Goal: Information Seeking & Learning: Learn about a topic

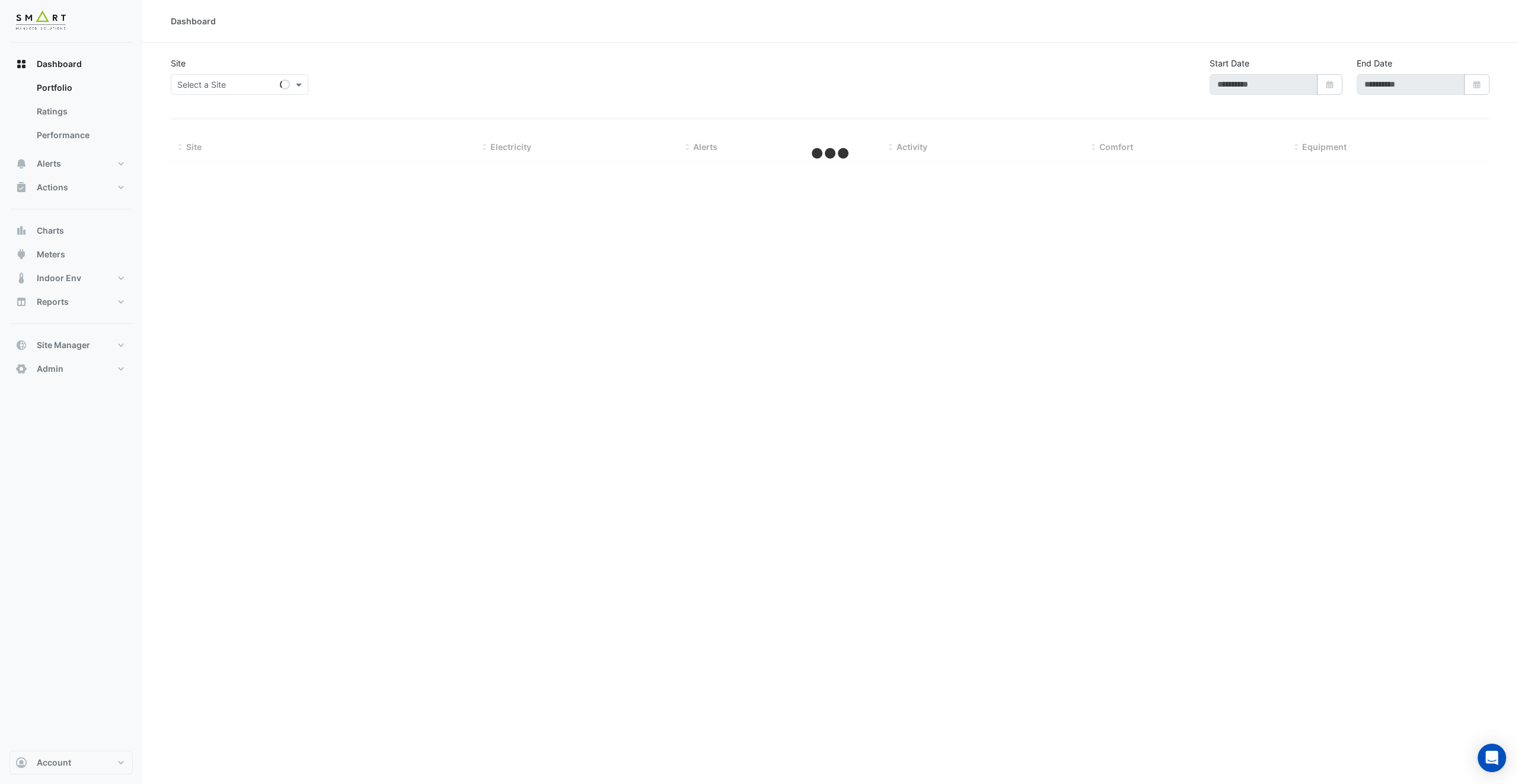
type input "**********"
select select "***"
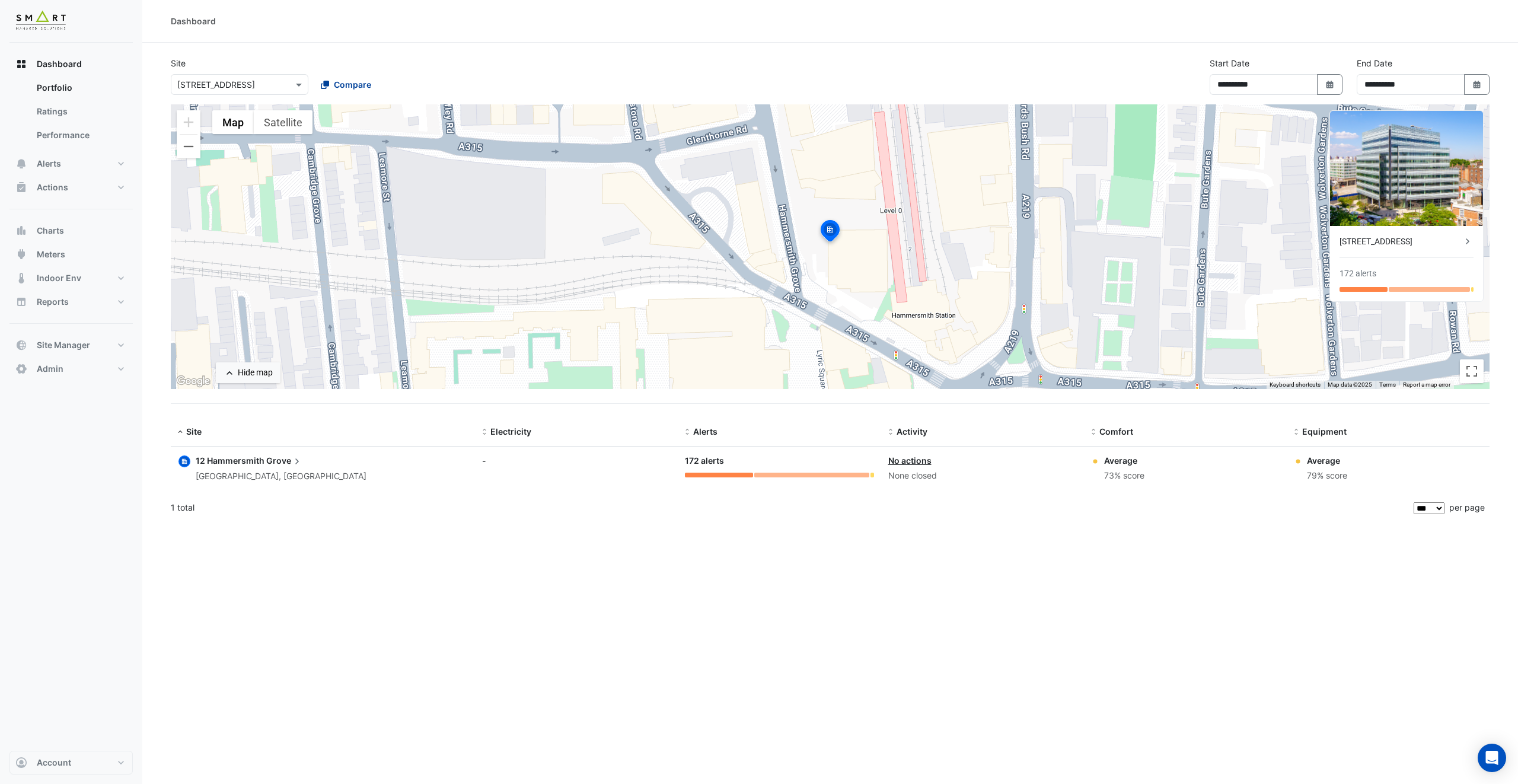
click at [349, 82] on span "Compare" at bounding box center [352, 84] width 38 height 13
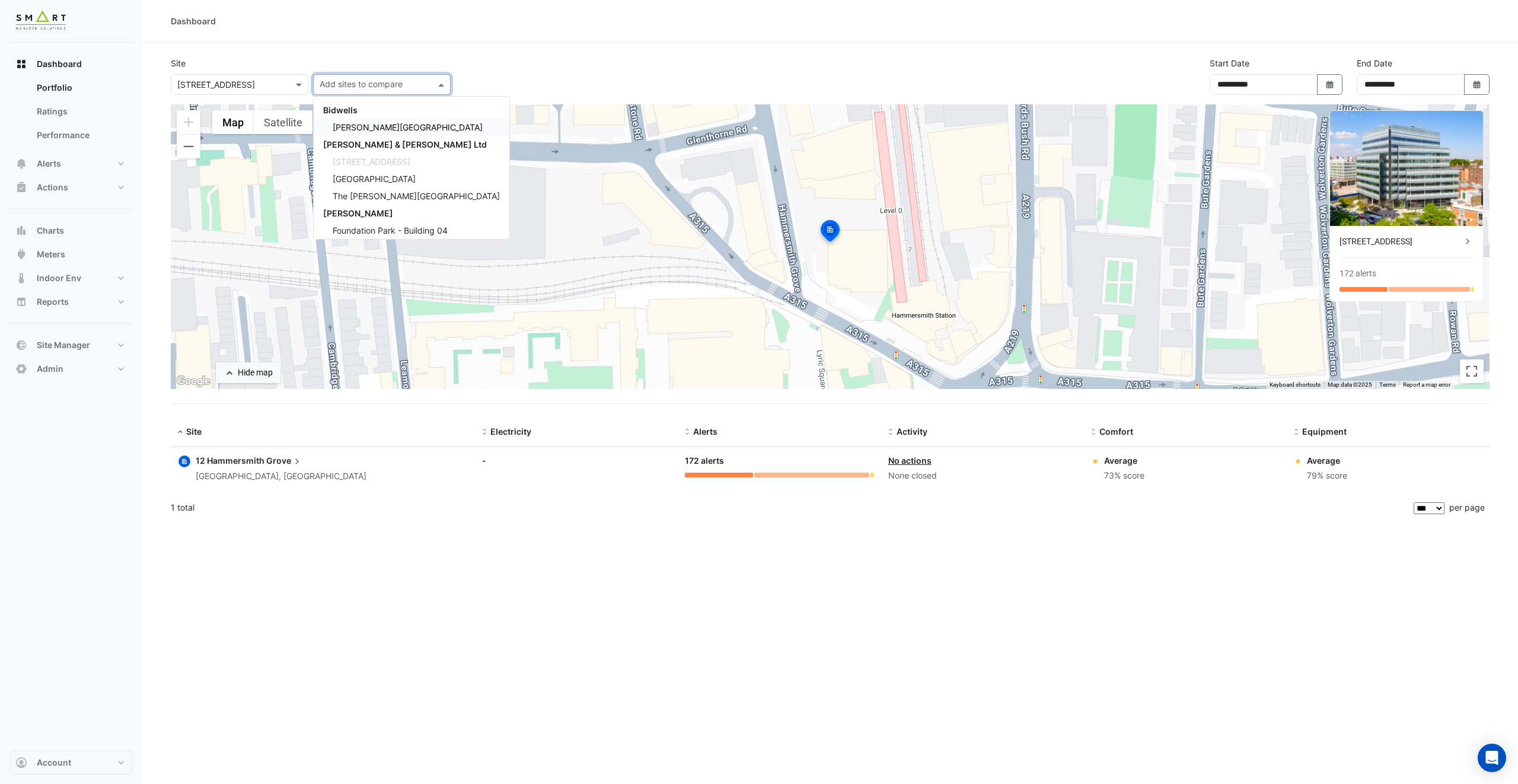
scroll to position [38, 0]
click at [407, 228] on div "[GEOGRAPHIC_DATA]" at bounding box center [411, 226] width 196 height 17
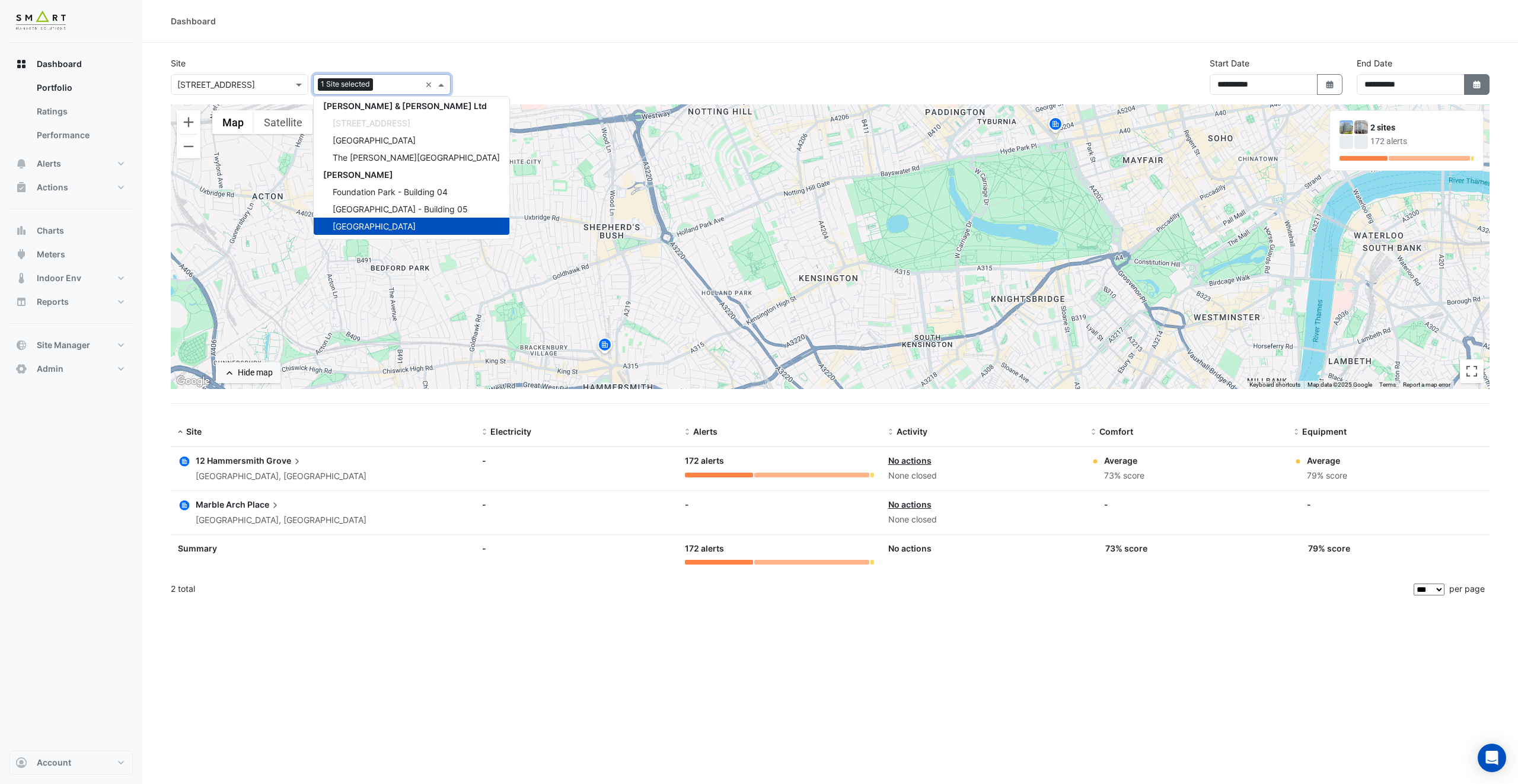
click at [1482, 81] on button "Select Date" at bounding box center [1477, 85] width 26 height 21
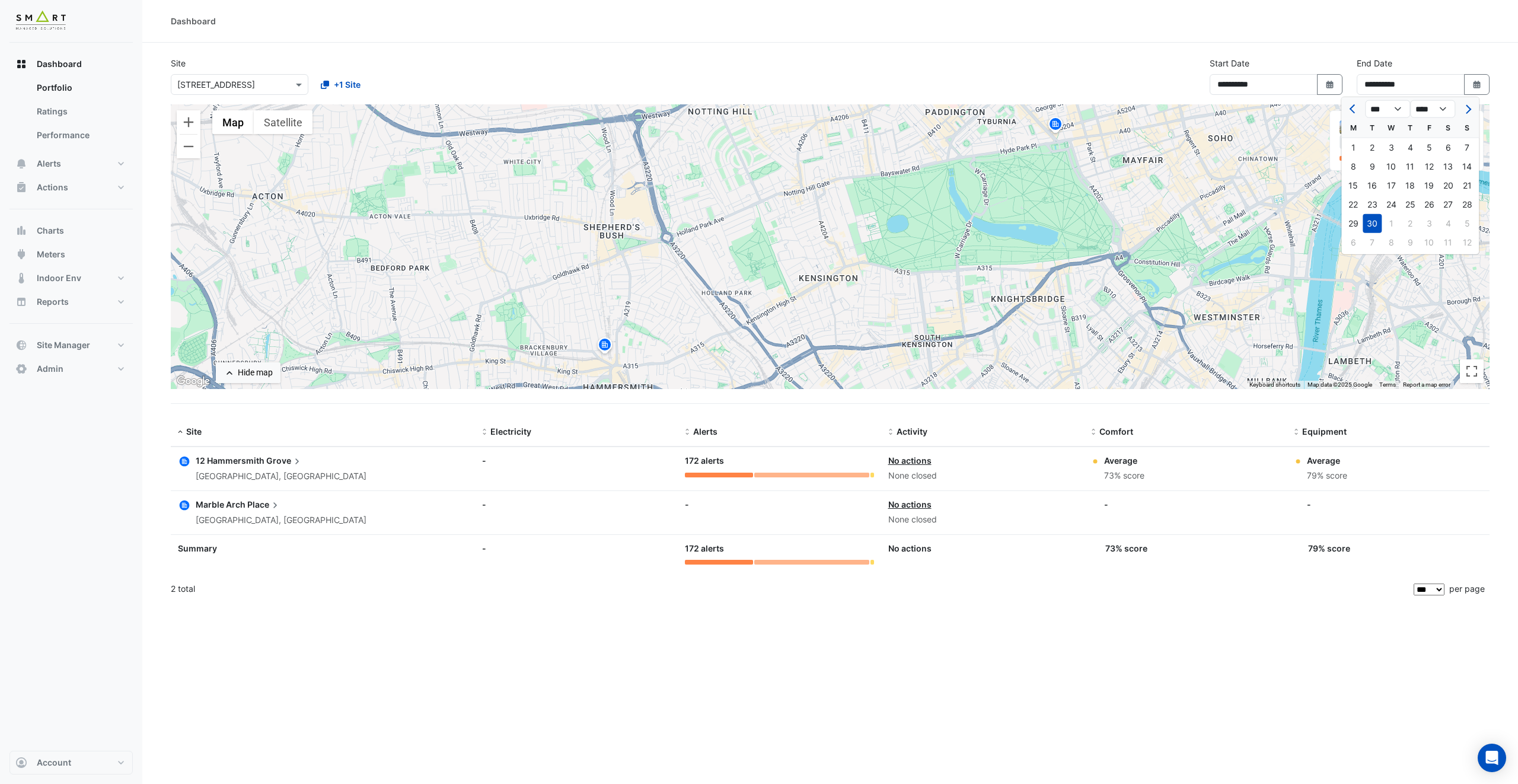
click at [1472, 99] on div at bounding box center [1467, 109] width 24 height 19
click at [1469, 107] on span "Next month" at bounding box center [1467, 109] width 9 height 9
select select "**"
click at [1432, 223] on div "31" at bounding box center [1429, 224] width 19 height 19
type input "**********"
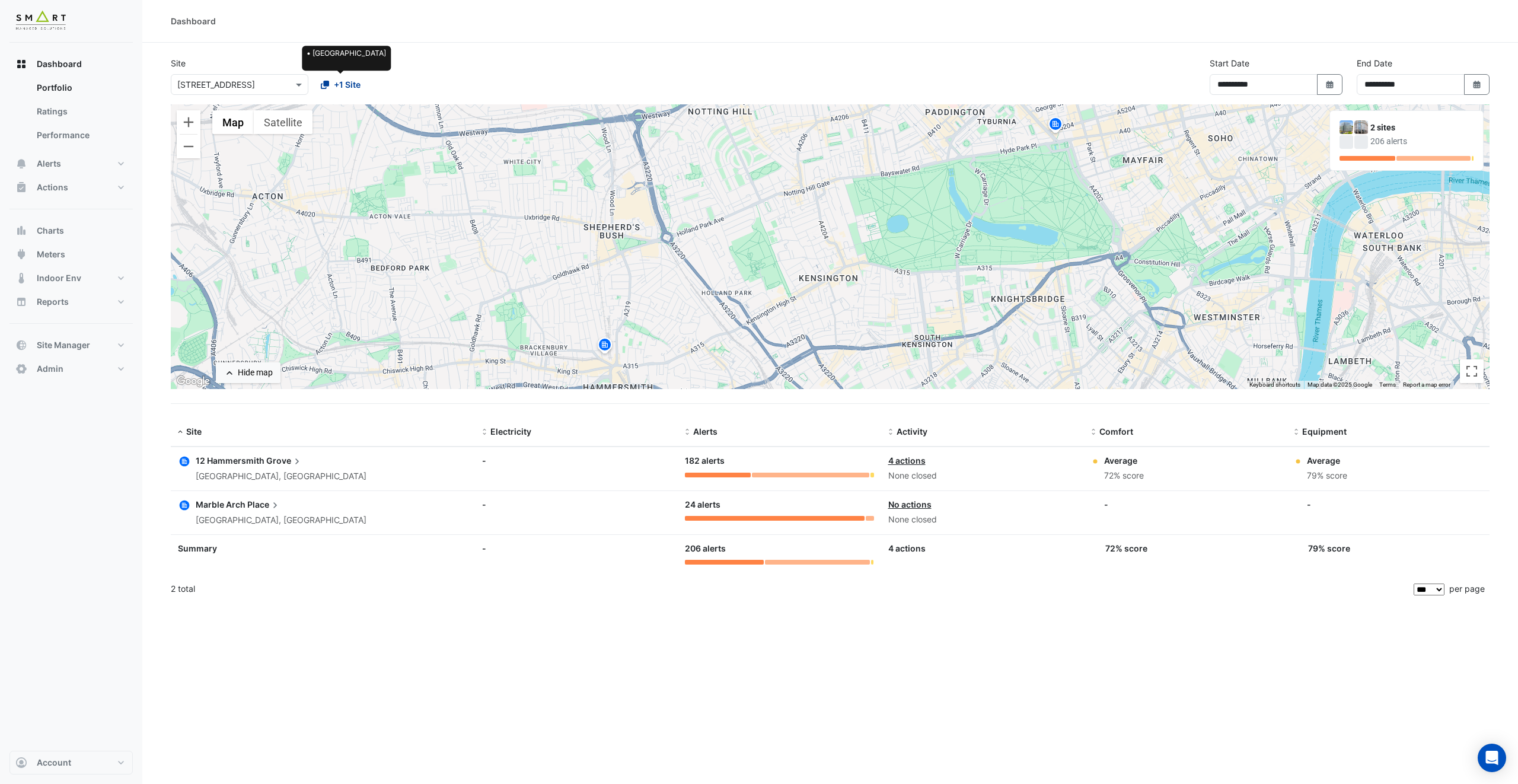
click at [344, 79] on span "+1 Site" at bounding box center [347, 84] width 26 height 13
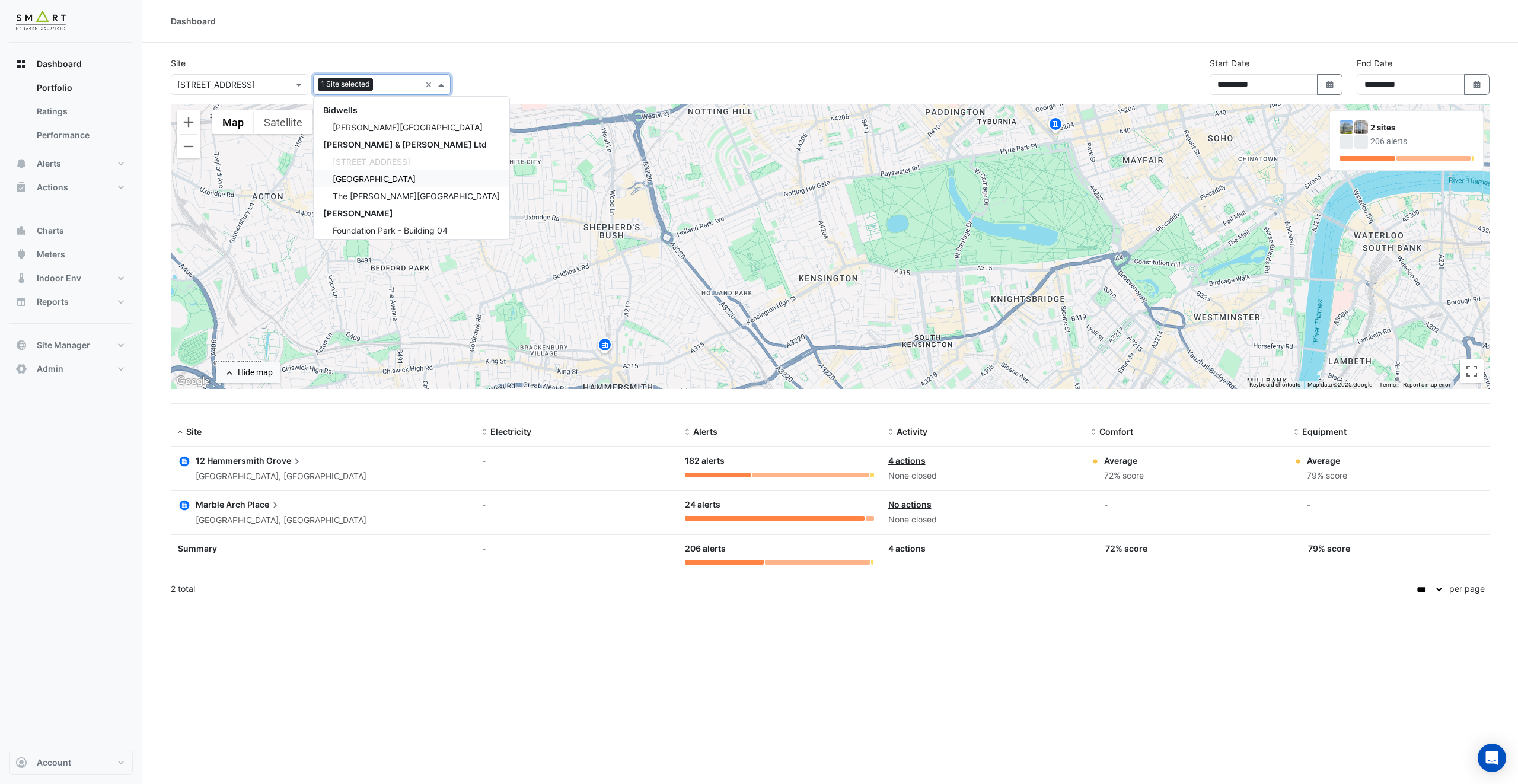
click at [376, 179] on span "Thames Tower" at bounding box center [374, 179] width 83 height 10
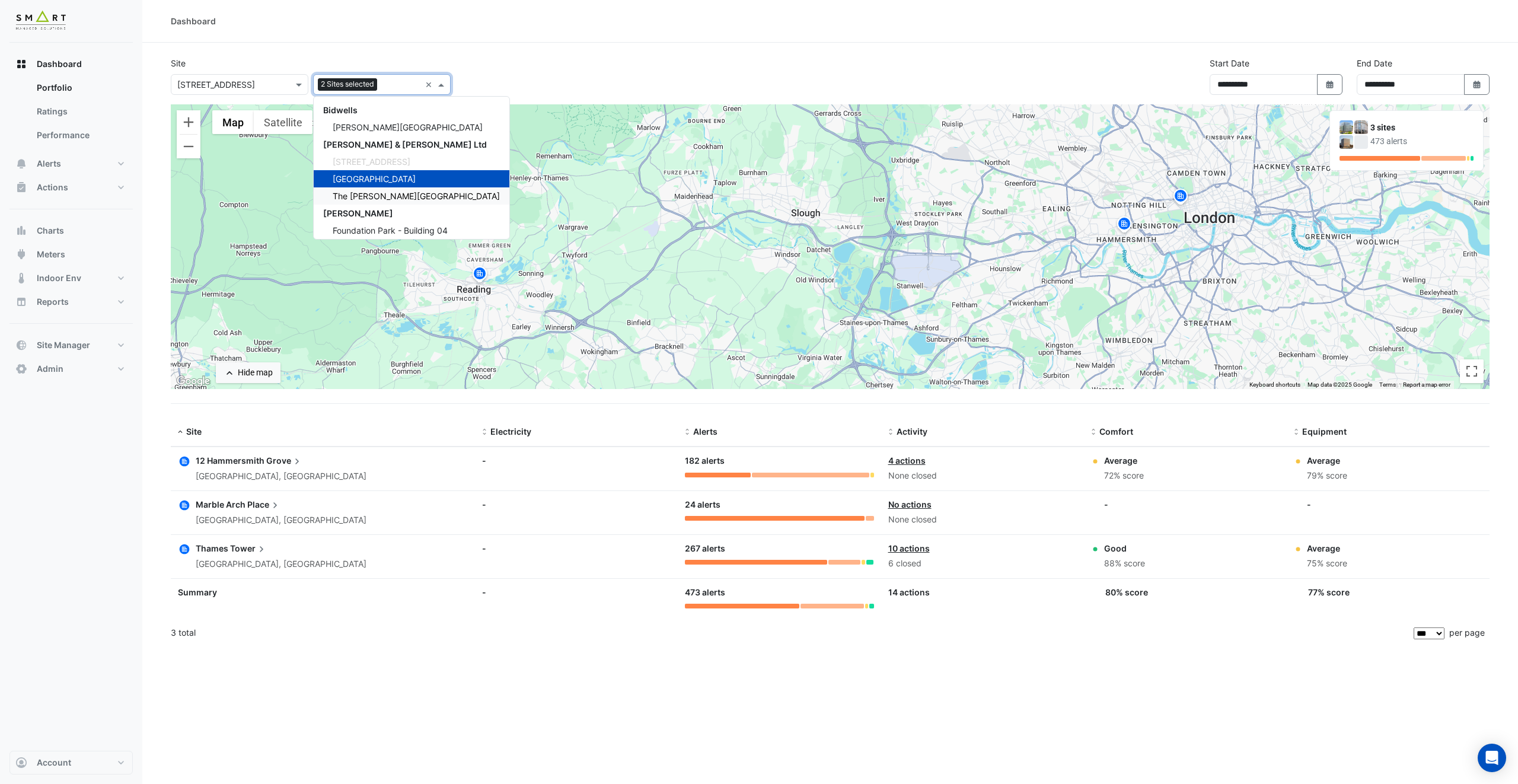
click at [387, 197] on span "The Porter Building" at bounding box center [416, 196] width 167 height 10
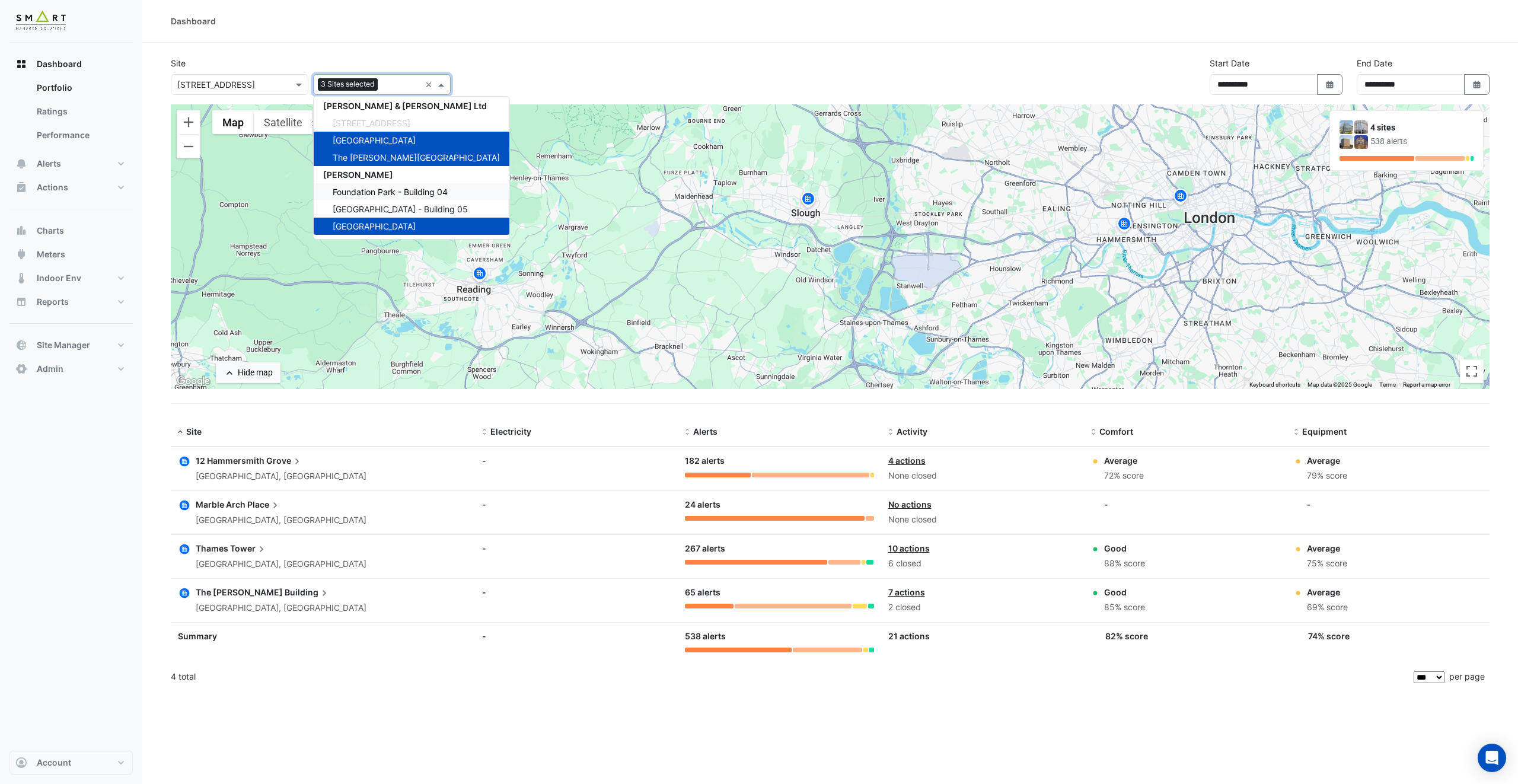
scroll to position [34, 0]
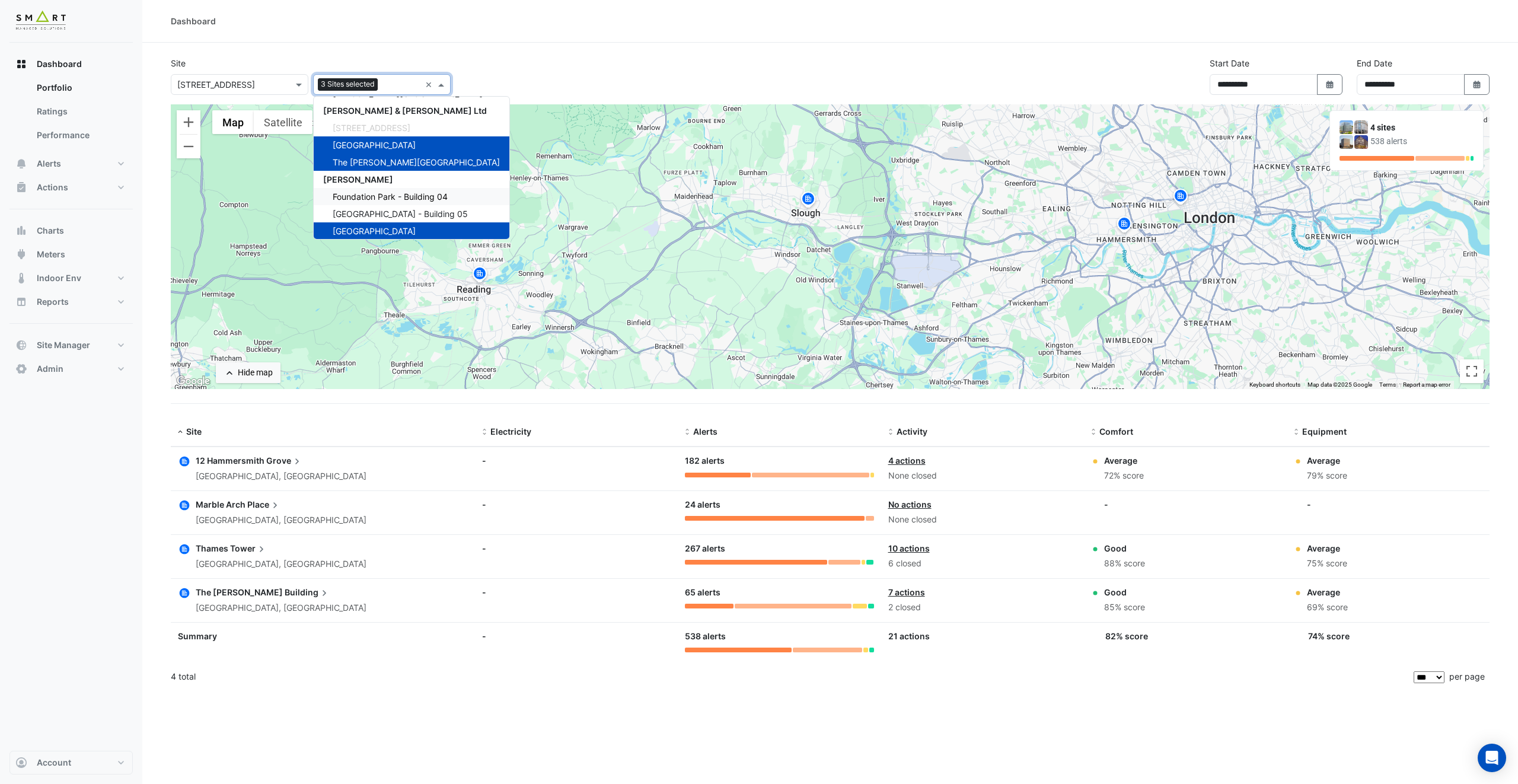
click at [410, 203] on div "Foundation Park - Building 04" at bounding box center [411, 196] width 196 height 17
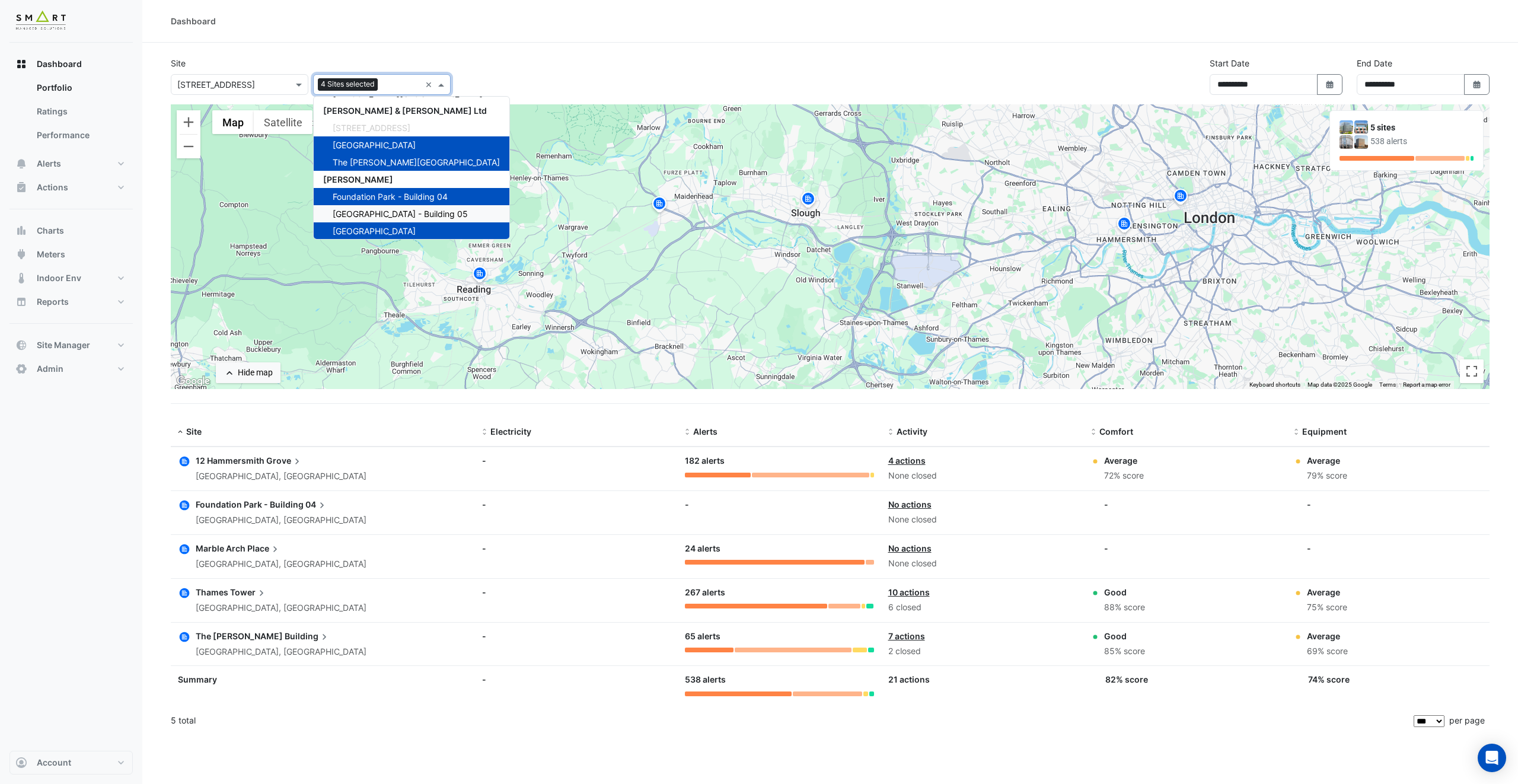
click at [410, 215] on span "Foundation Park - Building 05" at bounding box center [400, 214] width 135 height 10
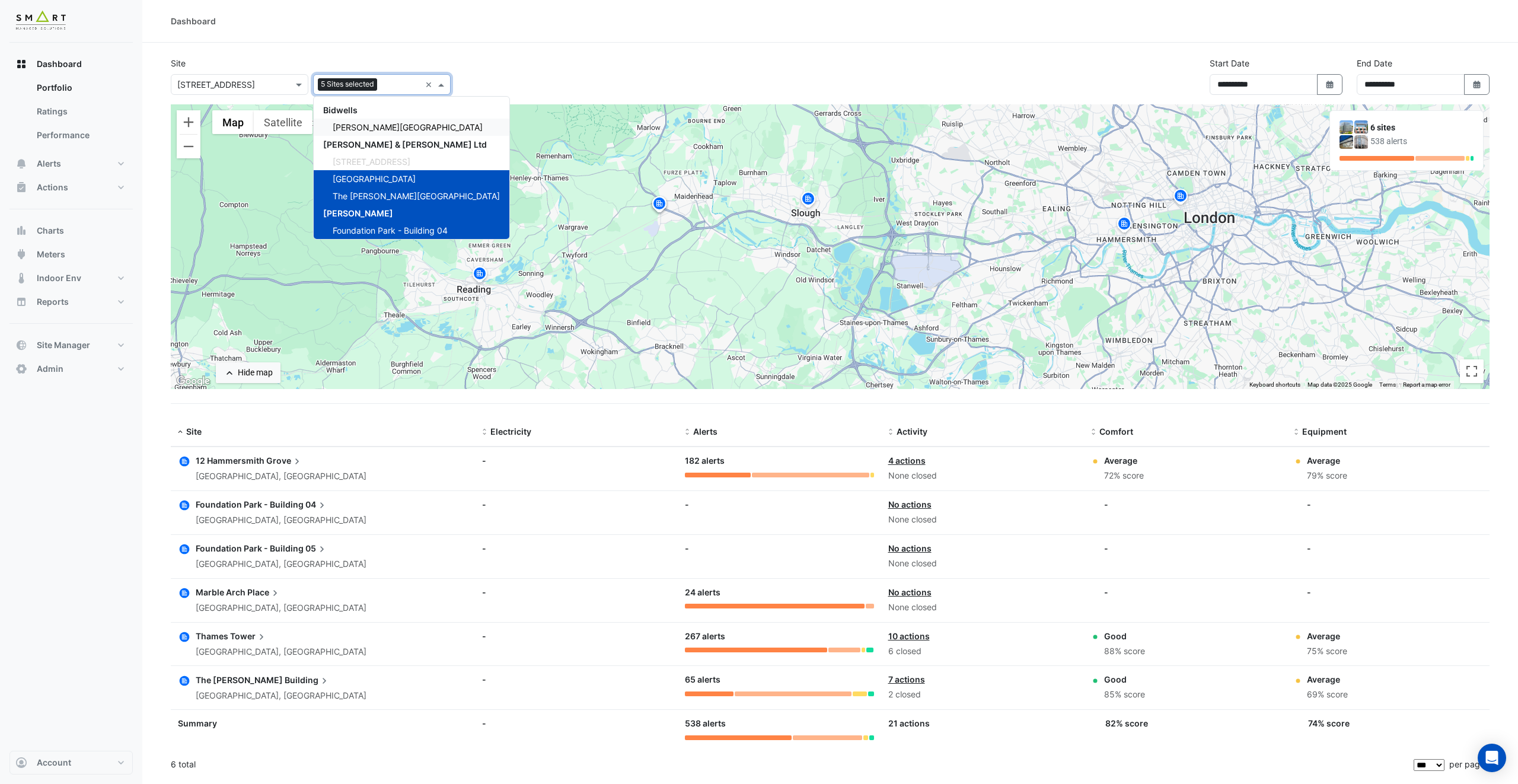
click at [379, 124] on span "Bidwell House" at bounding box center [407, 127] width 150 height 10
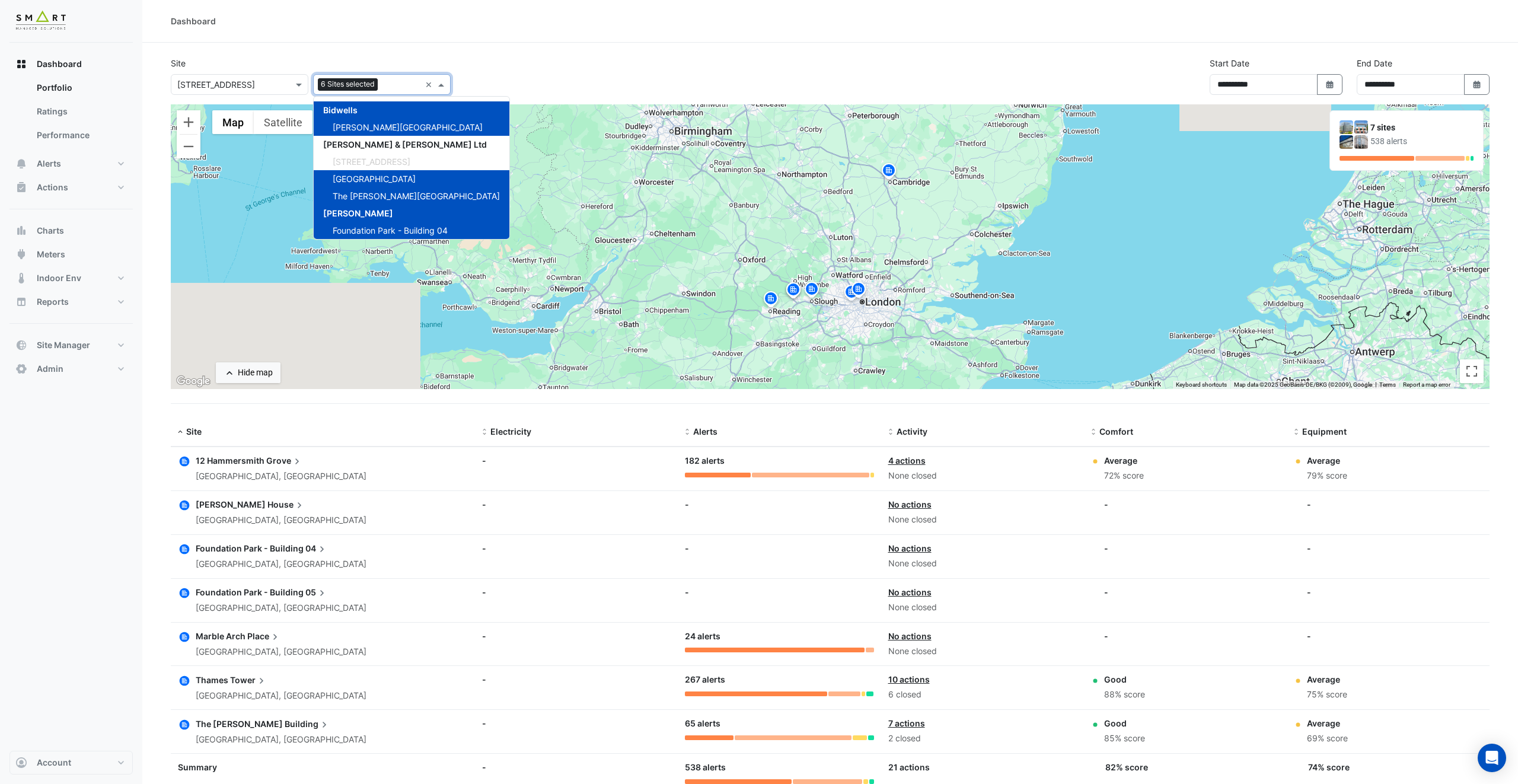
scroll to position [37, 0]
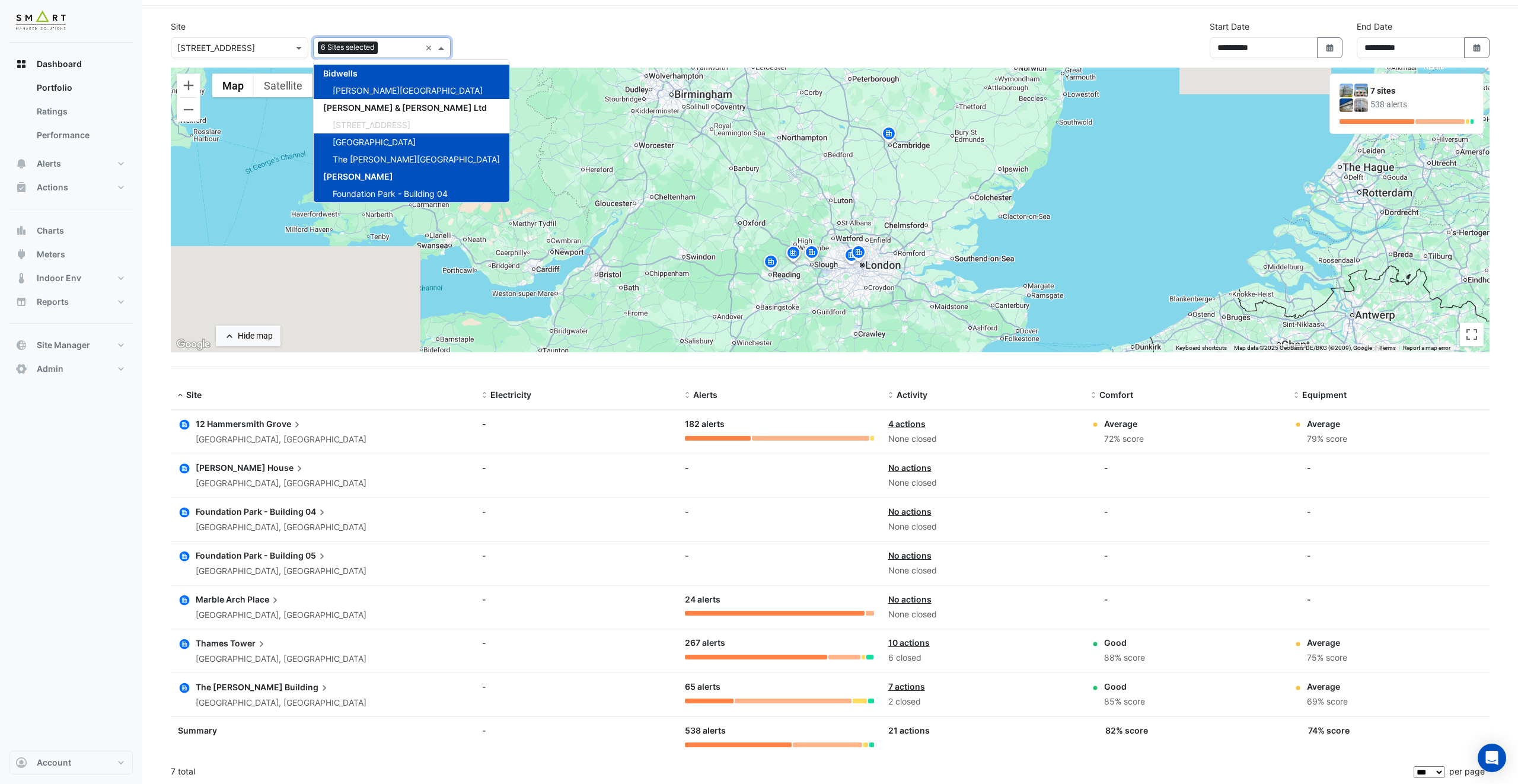
click at [729, 604] on div "24 alerts" at bounding box center [779, 599] width 188 height 14
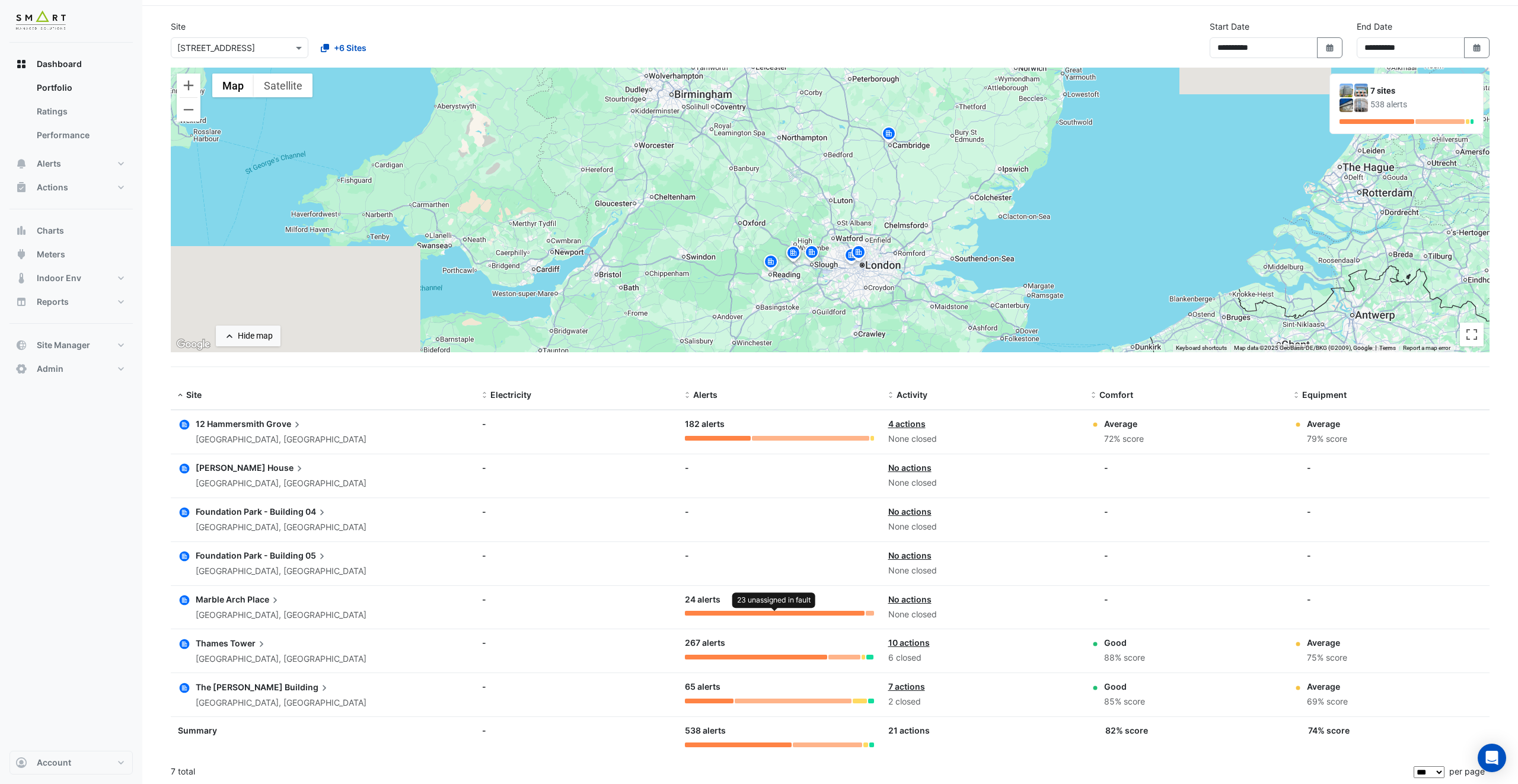
click at [732, 610] on div at bounding box center [774, 613] width 179 height 4
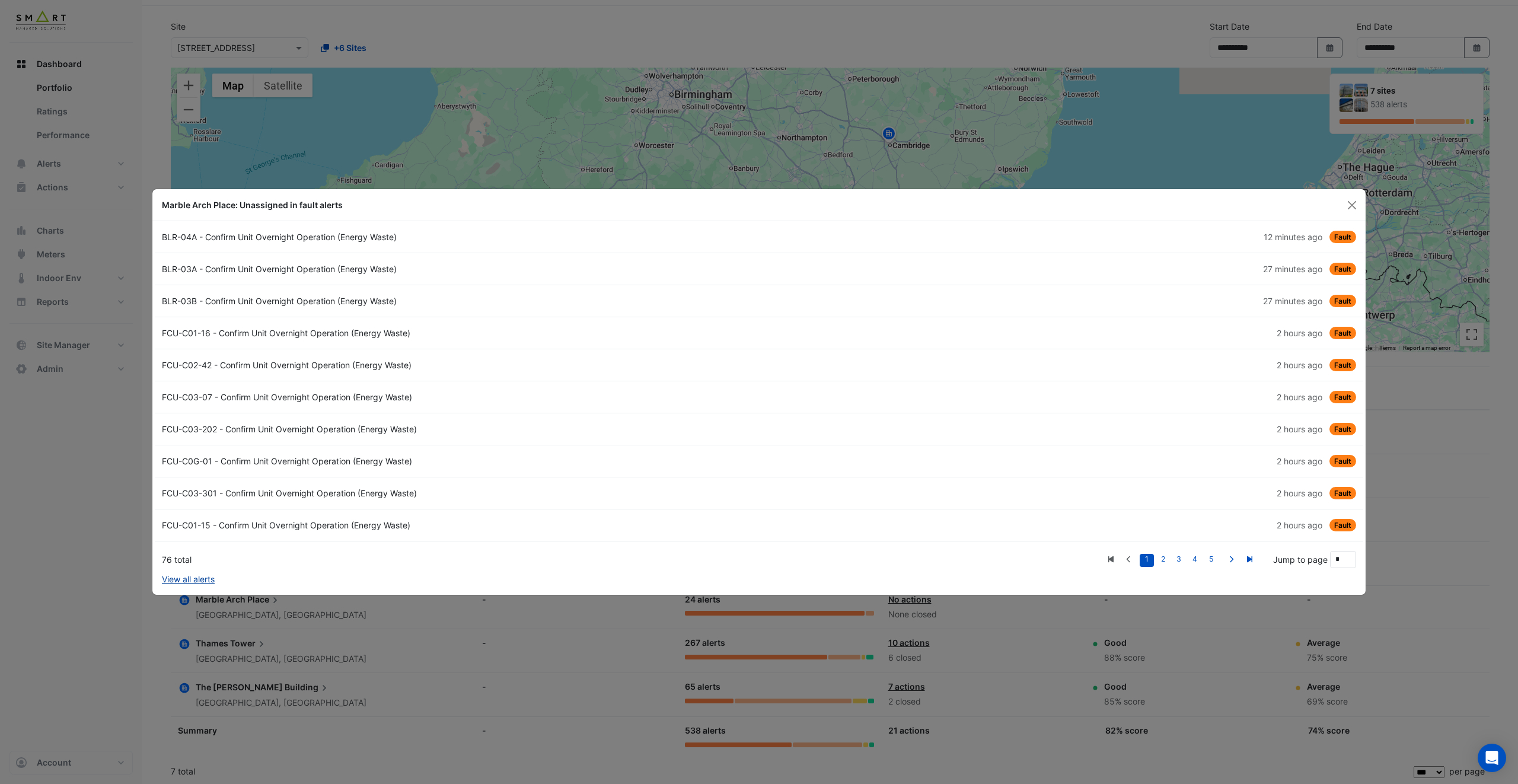
click at [206, 576] on link "View all alerts" at bounding box center [188, 579] width 53 height 13
click at [1355, 206] on button "Close" at bounding box center [1352, 205] width 18 height 18
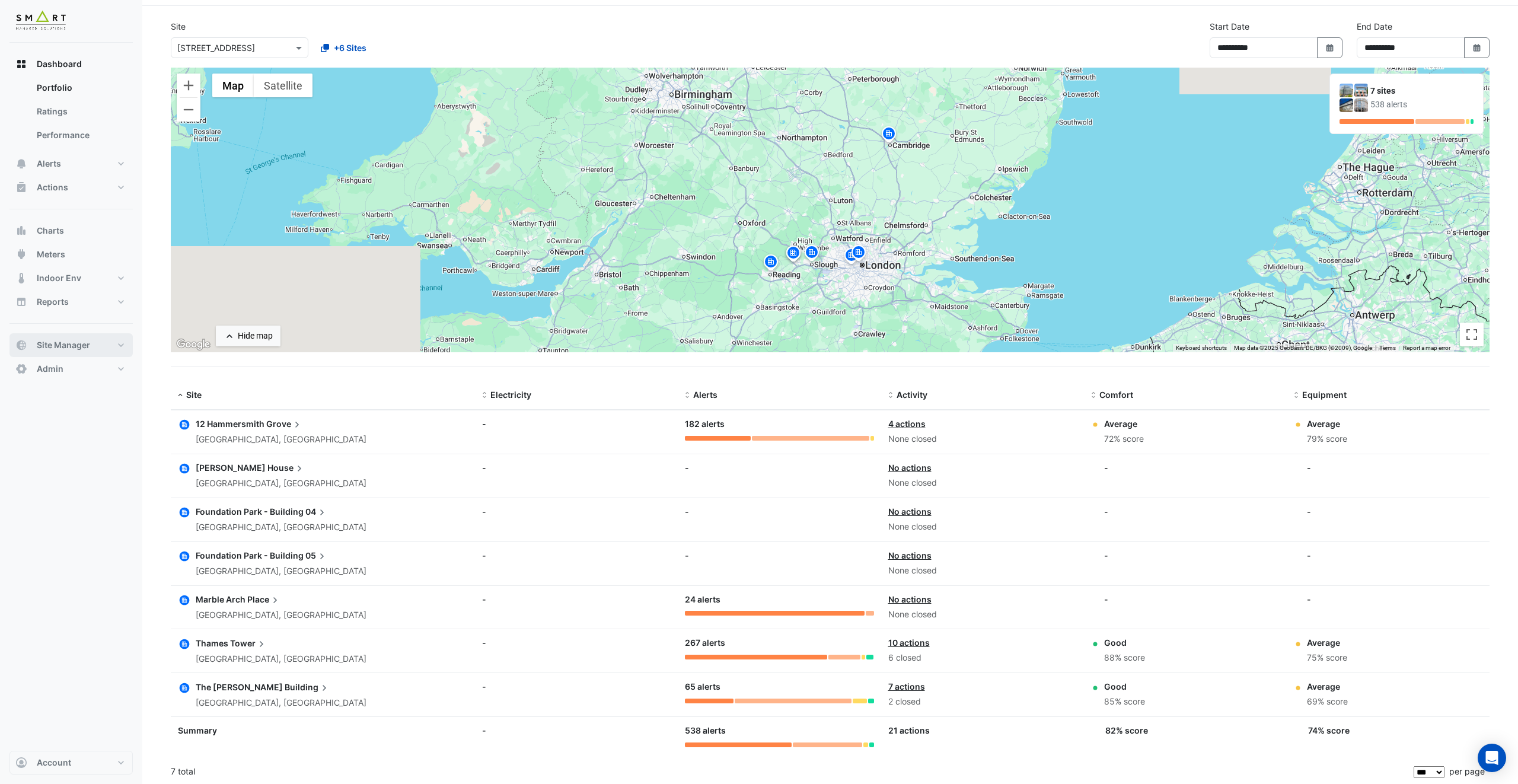
click at [72, 343] on span "Site Manager" at bounding box center [63, 345] width 54 height 12
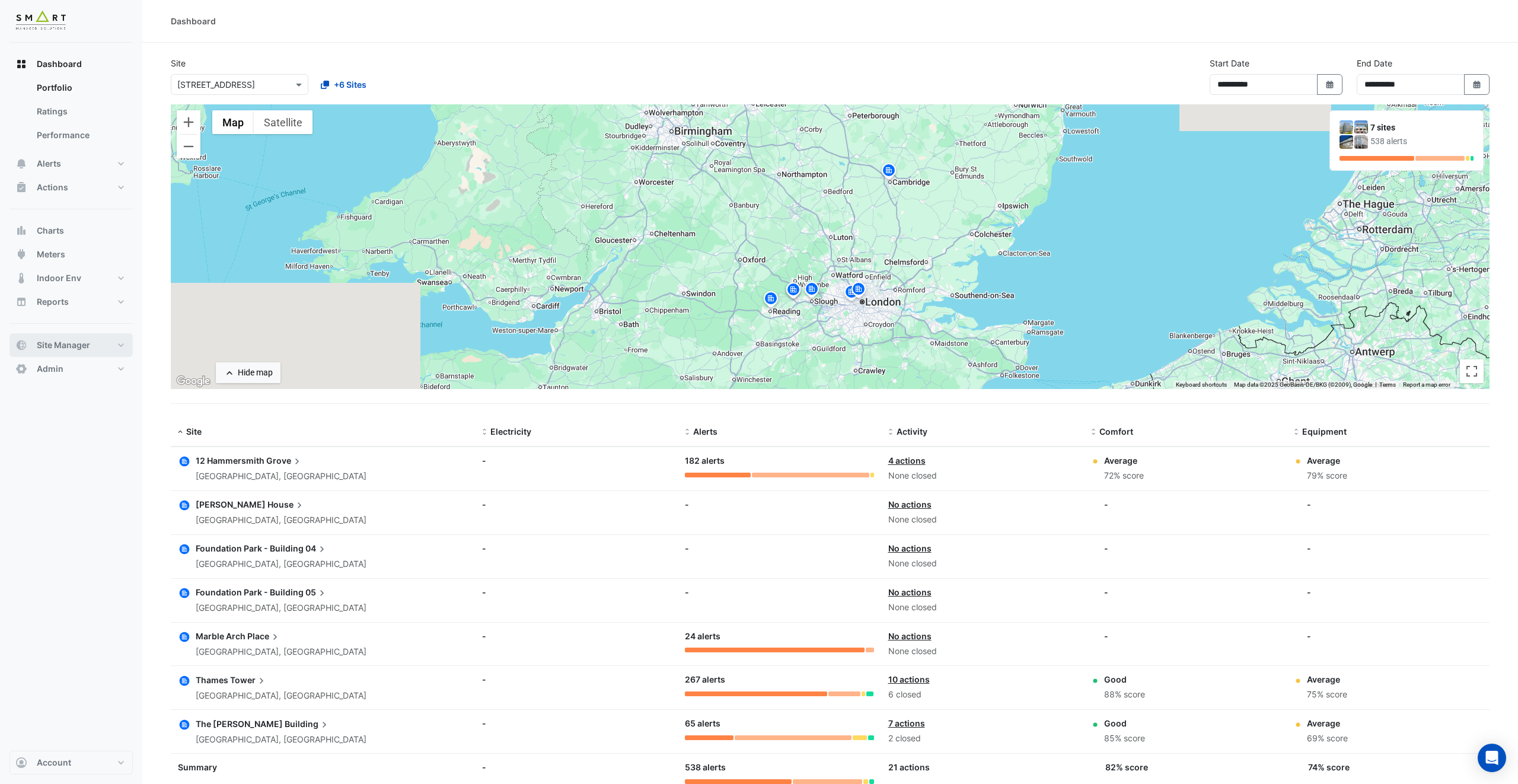
select select "***"
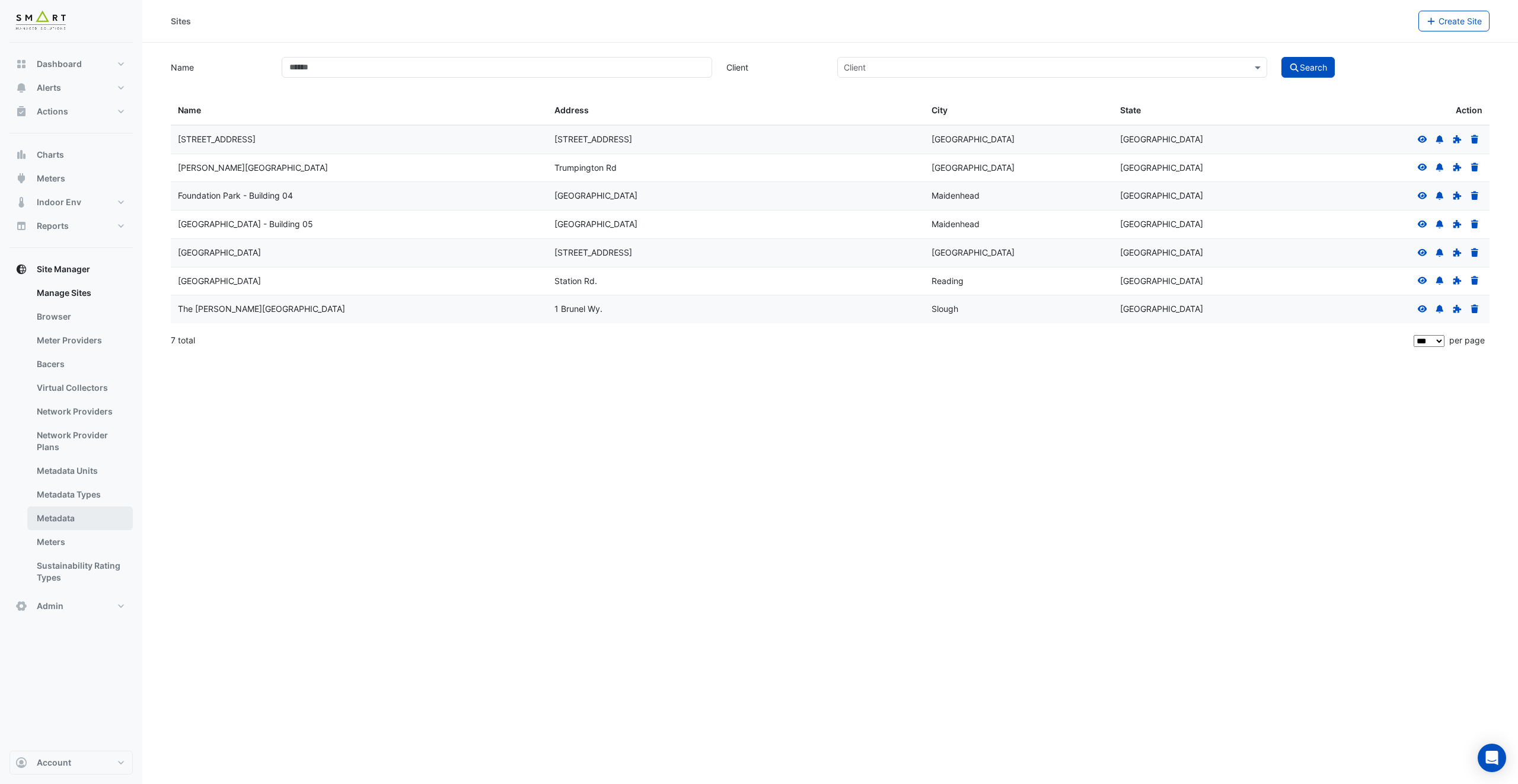
click at [72, 527] on link "Metadata" at bounding box center [80, 518] width 106 height 24
select select "***"
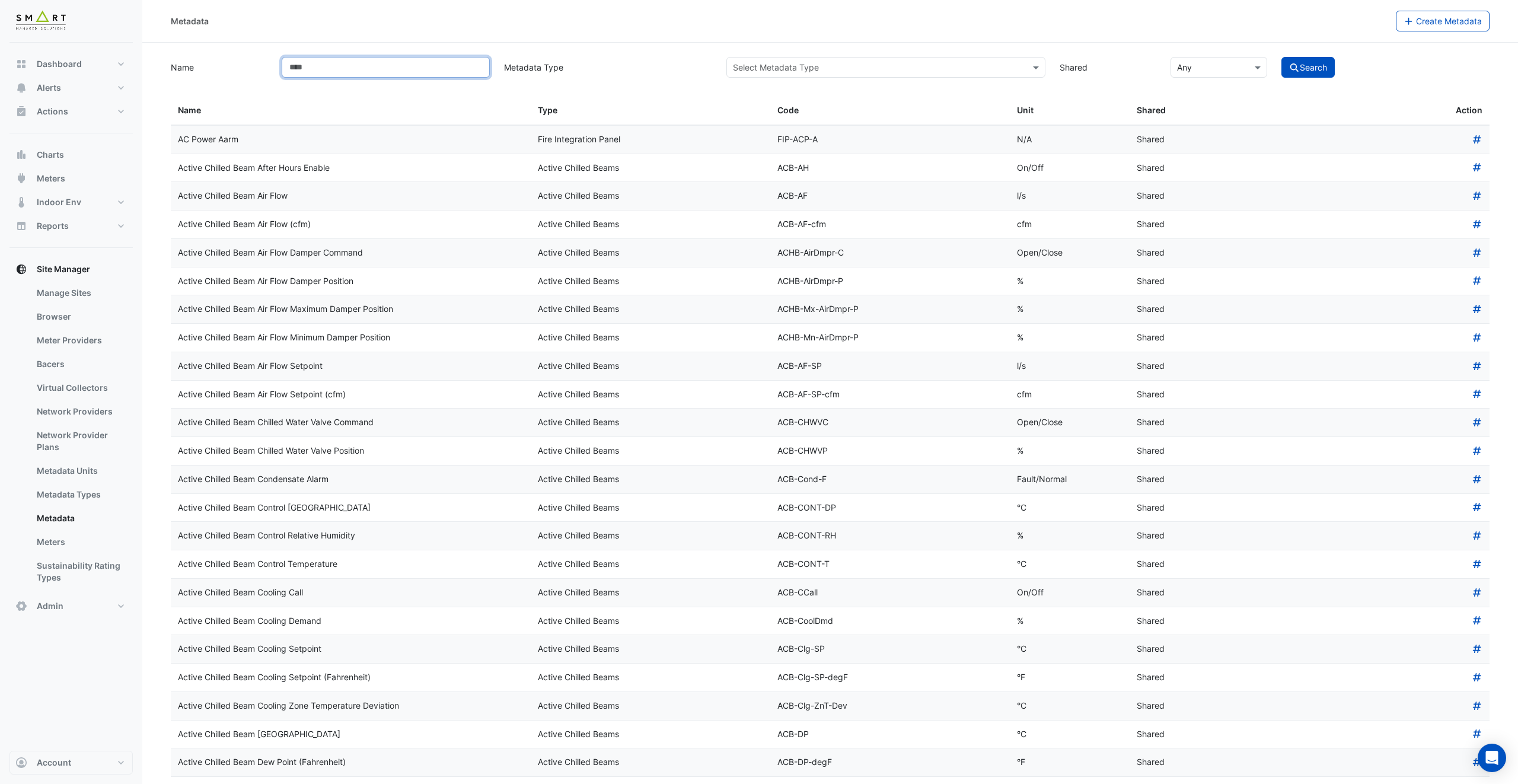
click at [354, 72] on input "Name" at bounding box center [385, 67] width 208 height 21
click at [1281, 57] on button "Search" at bounding box center [1308, 67] width 54 height 21
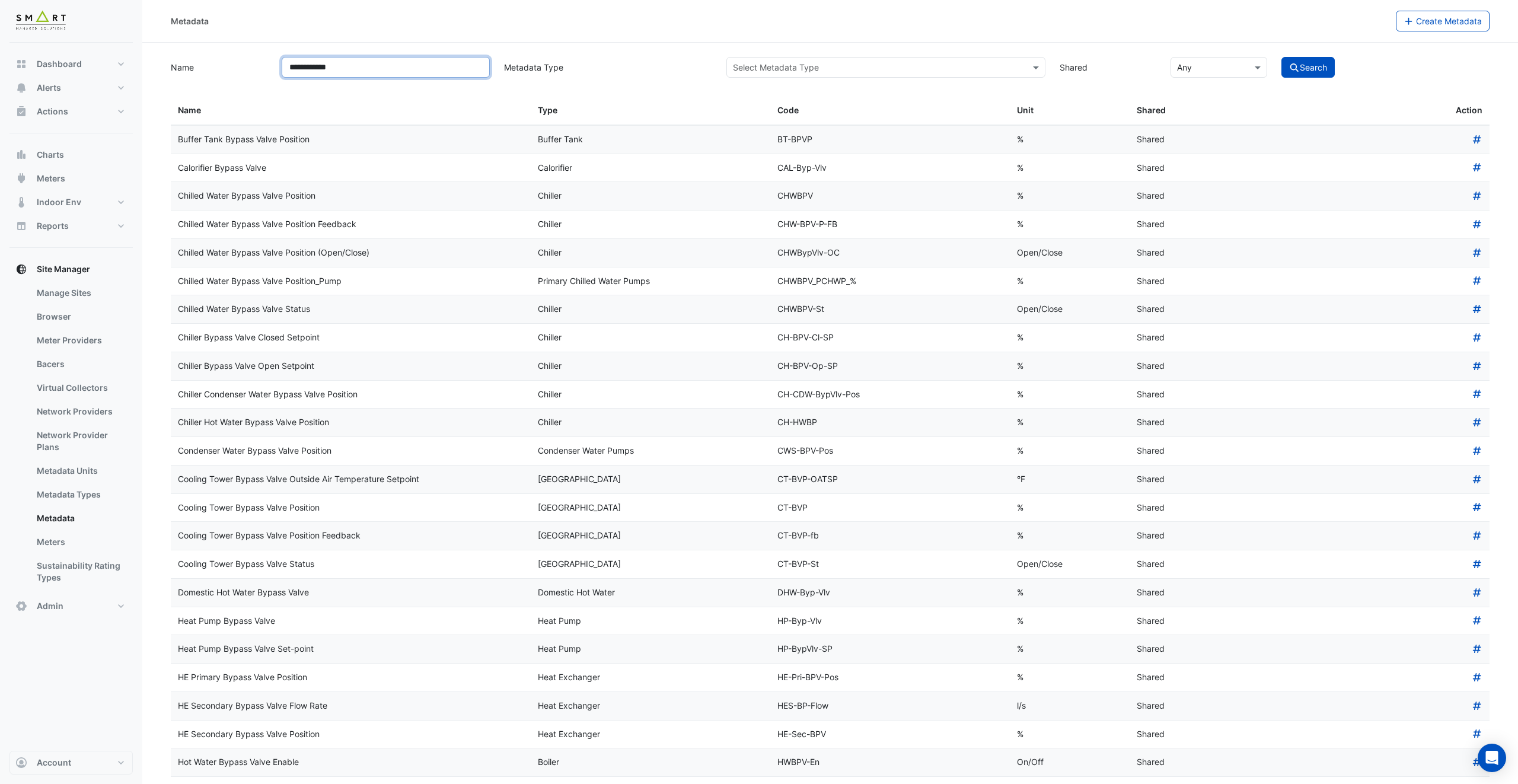
drag, startPoint x: 360, startPoint y: 72, endPoint x: 216, endPoint y: 60, distance: 144.5
click at [216, 60] on div "**********" at bounding box center [830, 65] width 1333 height 23
click at [1281, 57] on button "Search" at bounding box center [1308, 67] width 54 height 21
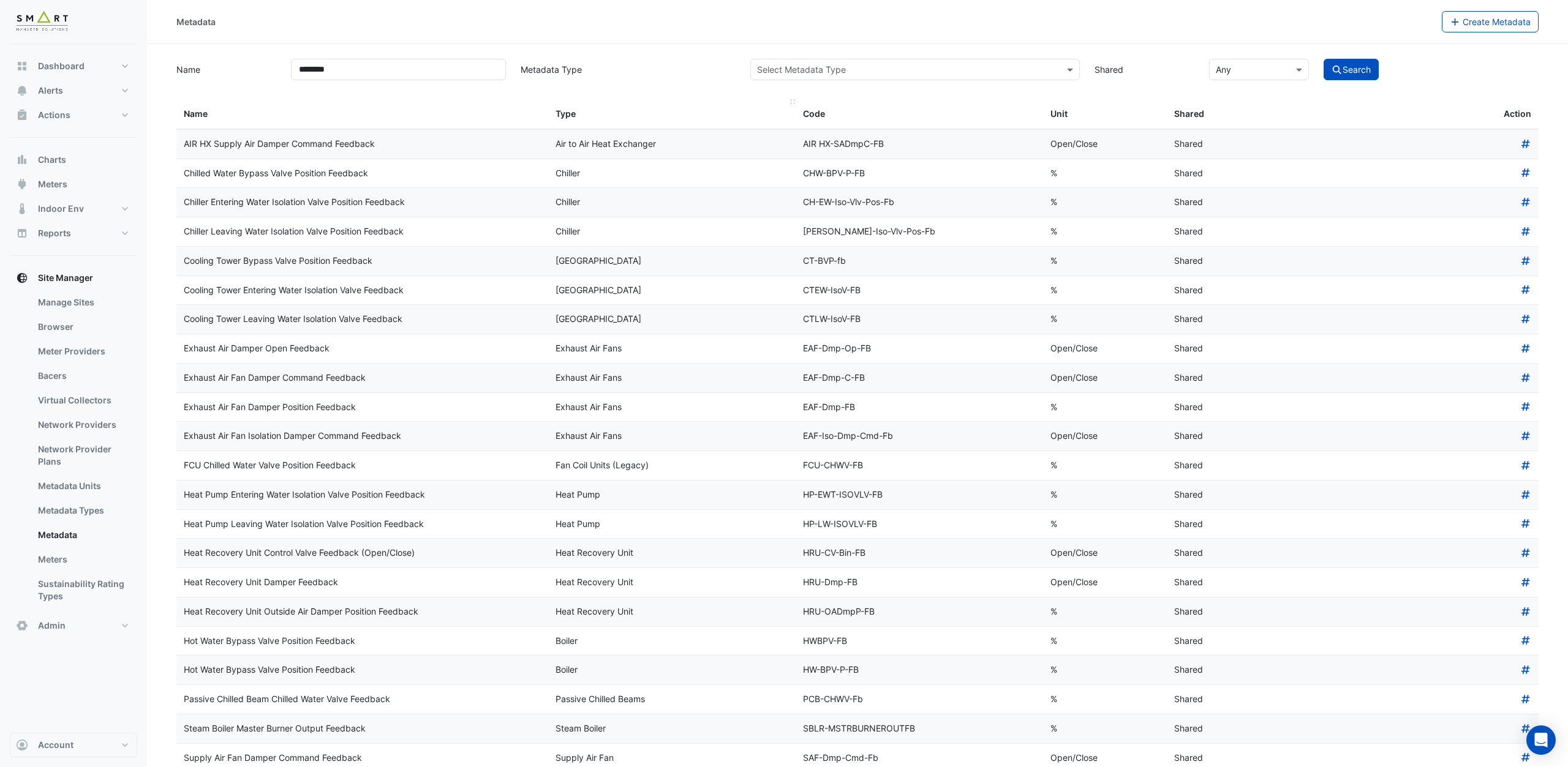
click at [566, 112] on span "Type" at bounding box center [565, 114] width 21 height 11
click at [567, 118] on span "Type" at bounding box center [565, 114] width 21 height 11
drag, startPoint x: 363, startPoint y: 77, endPoint x: 236, endPoint y: 58, distance: 128.4
click at [236, 58] on div "Name ******** Metadata Type Select Metadata Type Shared × Any Search" at bounding box center [858, 68] width 1377 height 24
type input "**********"
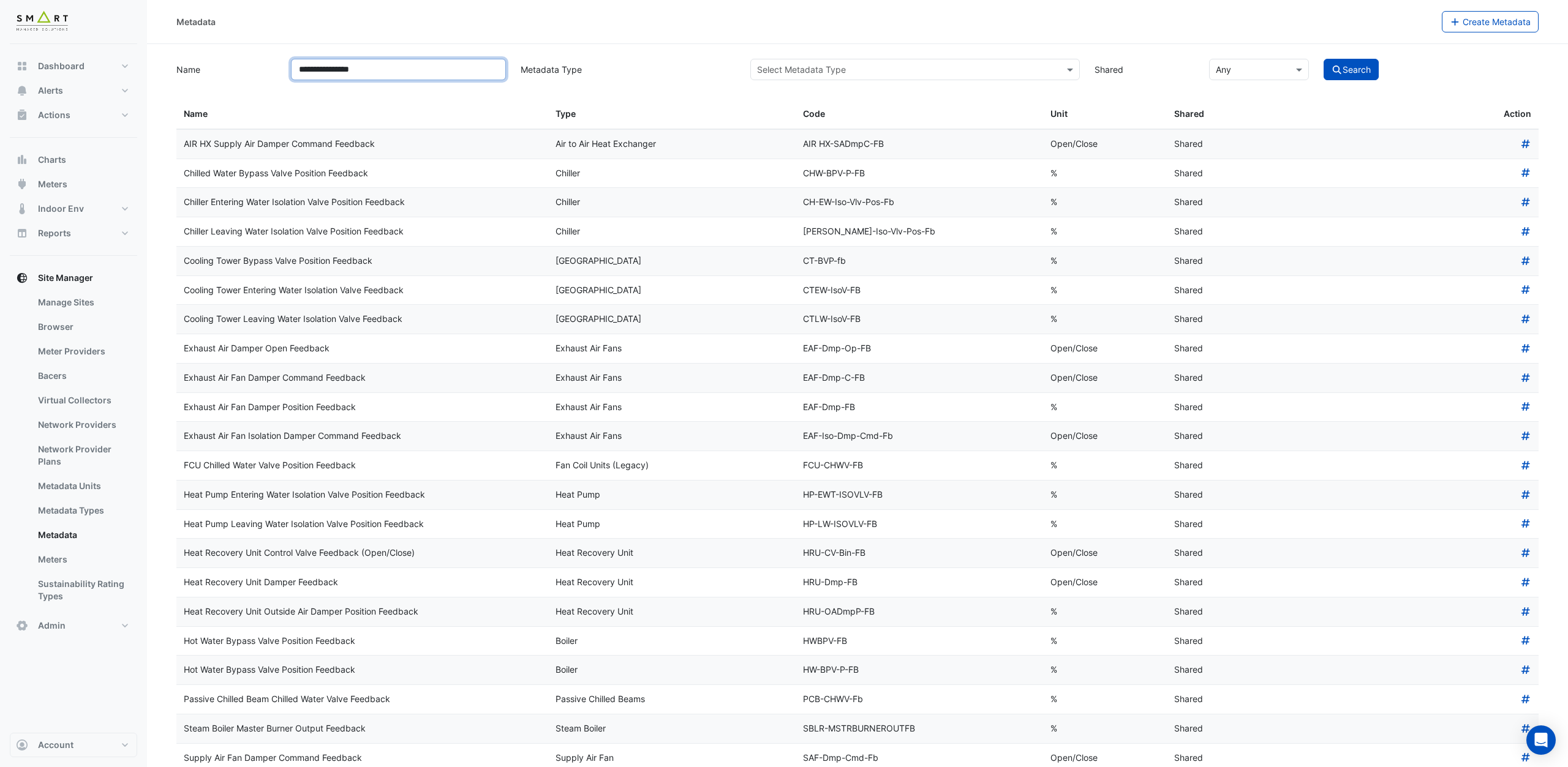
click at [1323, 58] on button "Search" at bounding box center [1351, 69] width 55 height 21
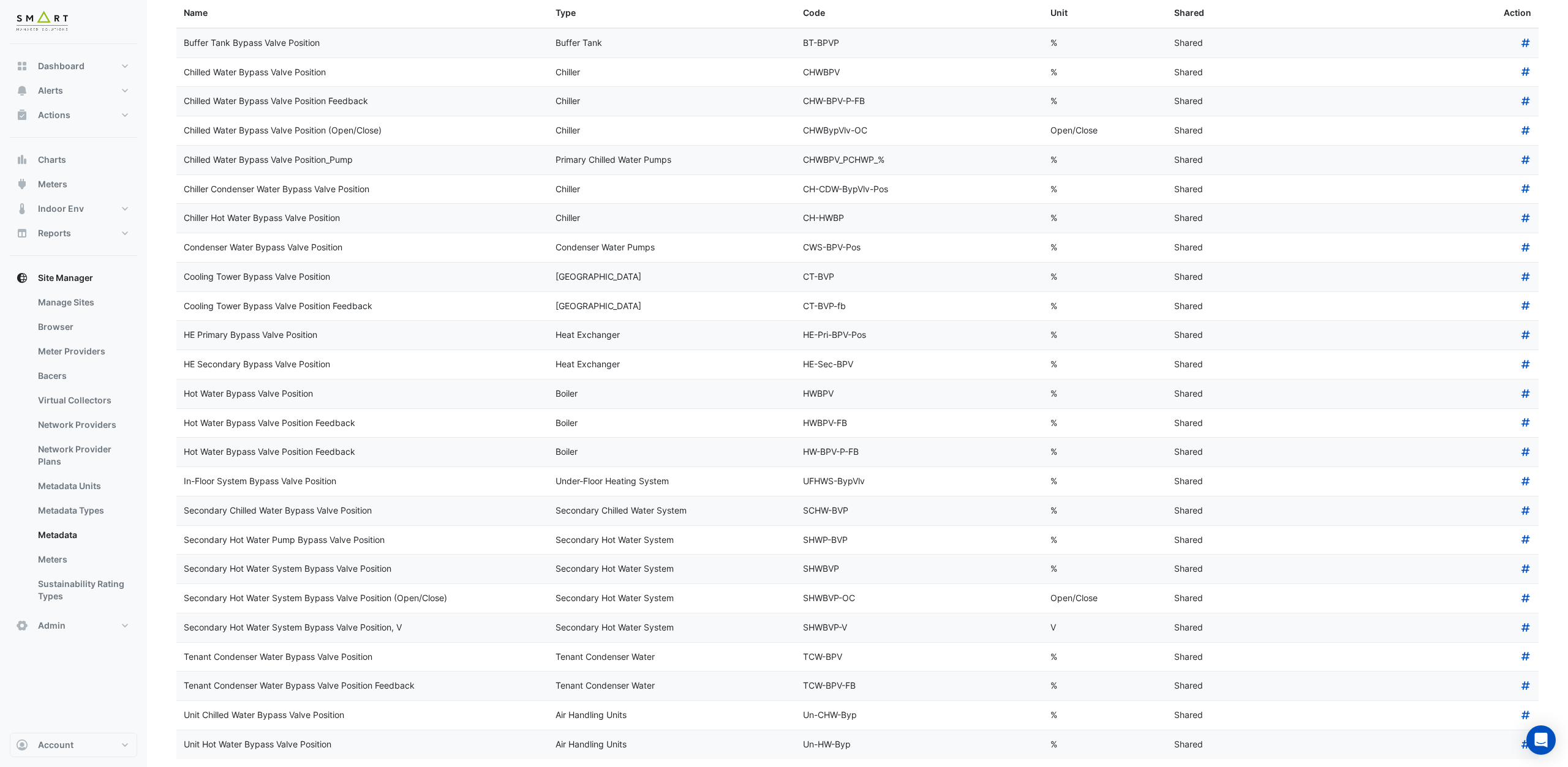
scroll to position [132, 0]
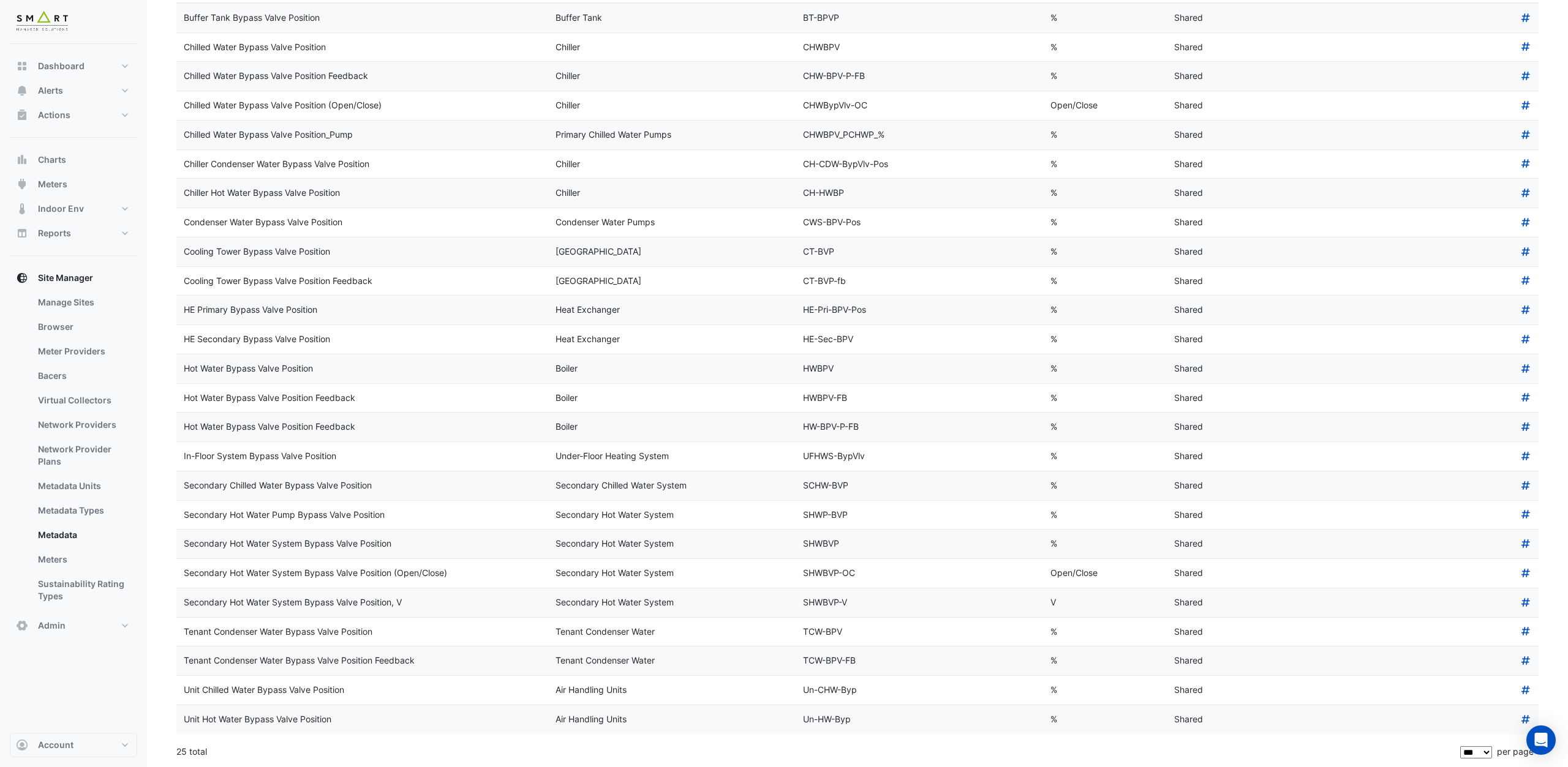
drag, startPoint x: 553, startPoint y: 541, endPoint x: 669, endPoint y: 544, distance: 116.0
click at [669, 544] on datatable-body-cell "Secondary Hot Water System" at bounding box center [672, 544] width 248 height 29
drag, startPoint x: 217, startPoint y: 544, endPoint x: 393, endPoint y: 548, distance: 176.0
click at [393, 548] on div "Secondary Hot Water System Bypass Valve Position" at bounding box center [362, 544] width 357 height 14
drag, startPoint x: 229, startPoint y: 566, endPoint x: 508, endPoint y: 574, distance: 279.1
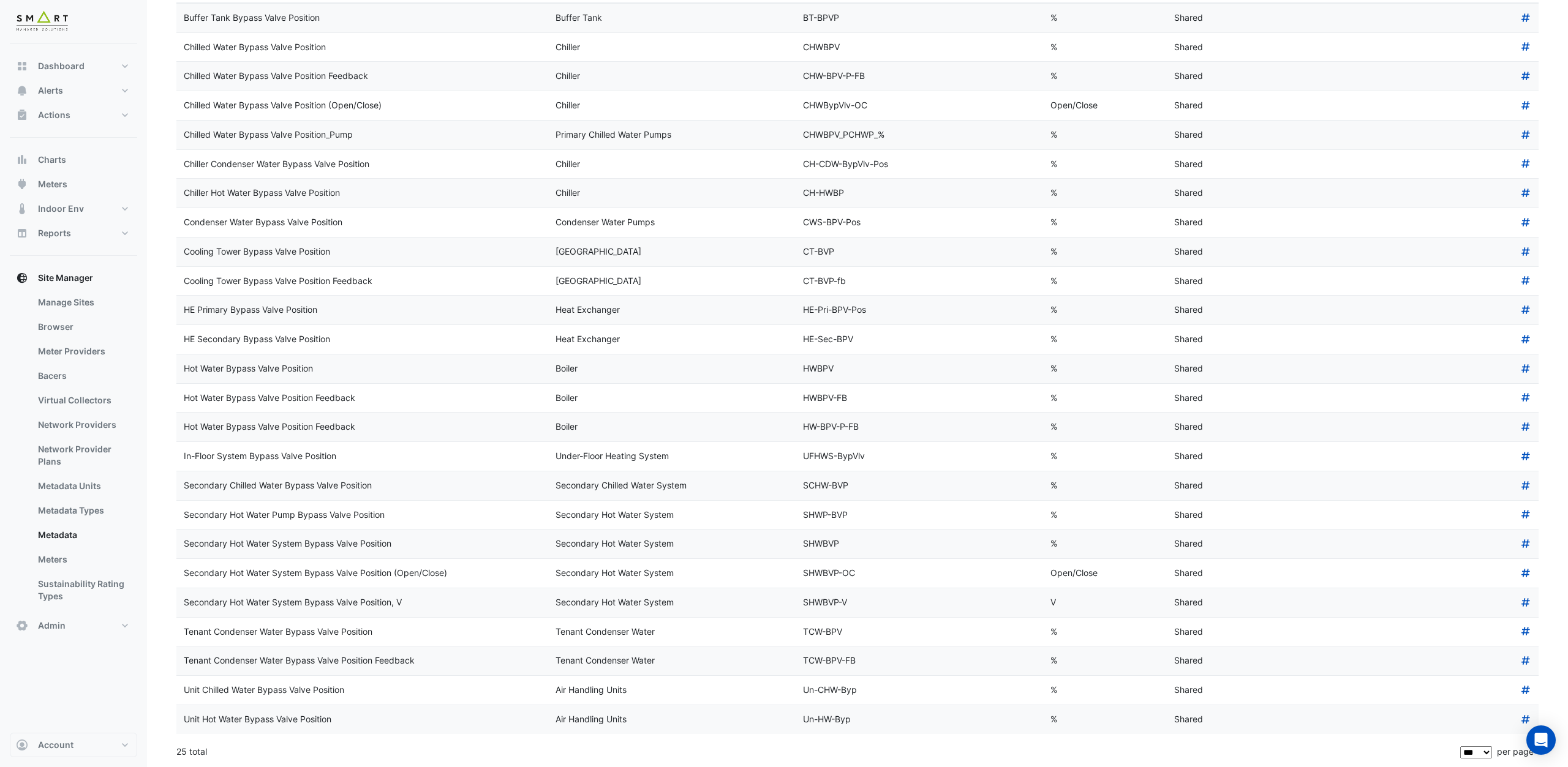
click at [508, 574] on div "Secondary Hot Water System Bypass Valve Position (Open/Close)" at bounding box center [362, 573] width 357 height 14
drag, startPoint x: 187, startPoint y: 602, endPoint x: 406, endPoint y: 599, distance: 219.0
click at [406, 599] on div "Secondary Hot Water System Bypass Valve Position, V" at bounding box center [362, 602] width 357 height 14
drag, startPoint x: 403, startPoint y: 601, endPoint x: 163, endPoint y: 600, distance: 240.0
click at [163, 600] on section "**********" at bounding box center [857, 342] width 1421 height 849
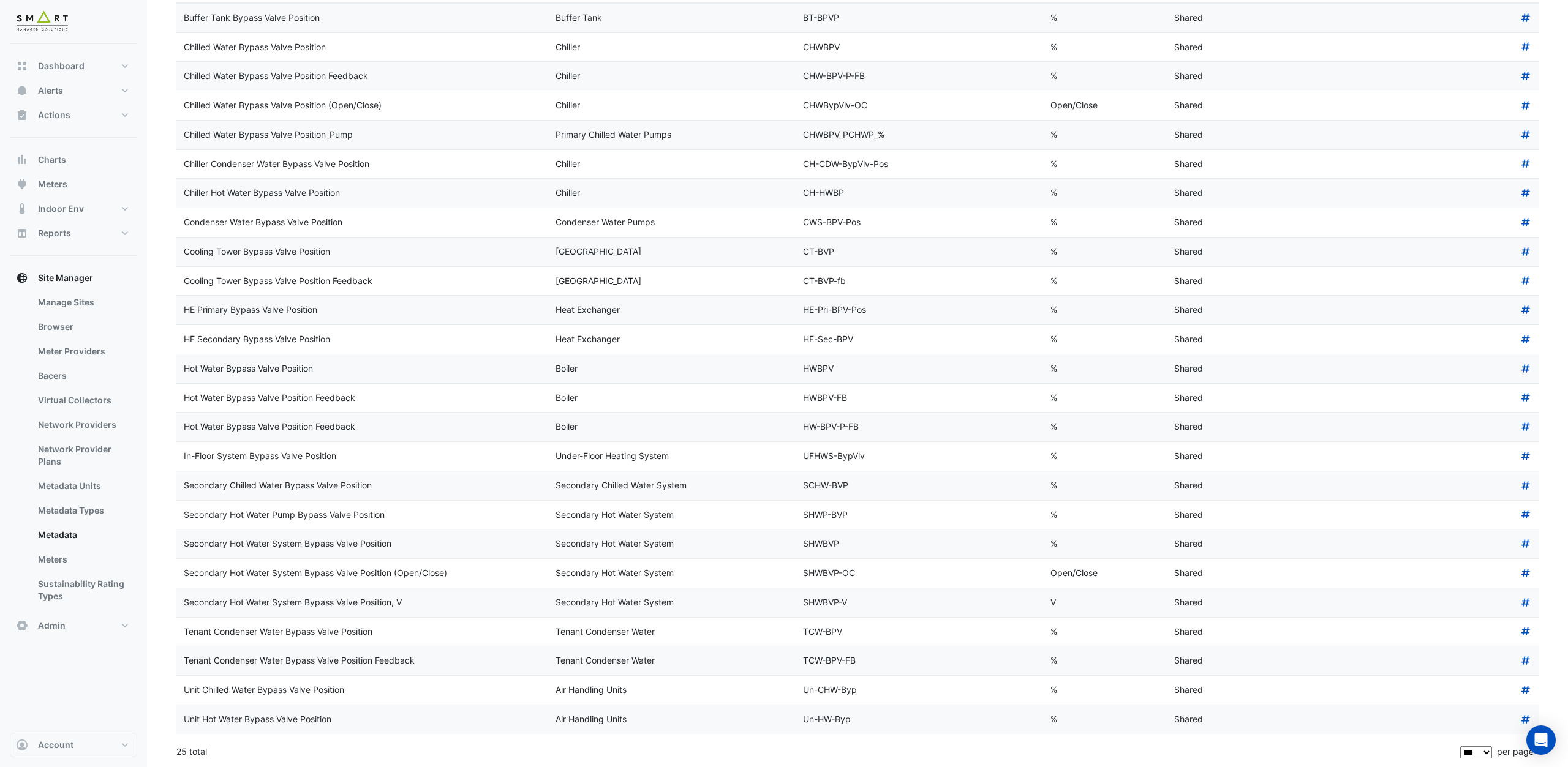
click at [456, 567] on div "Secondary Hot Water System Bypass Valve Position (Open/Close)" at bounding box center [362, 573] width 357 height 14
drag, startPoint x: 425, startPoint y: 601, endPoint x: 174, endPoint y: 595, distance: 251.1
click at [174, 596] on div "**********" at bounding box center [858, 349] width 1377 height 835
click at [276, 592] on datatable-body-cell "Secondary Hot Water System Bypass Valve Position, V" at bounding box center [362, 603] width 371 height 29
drag, startPoint x: 185, startPoint y: 543, endPoint x: 711, endPoint y: 543, distance: 526.0
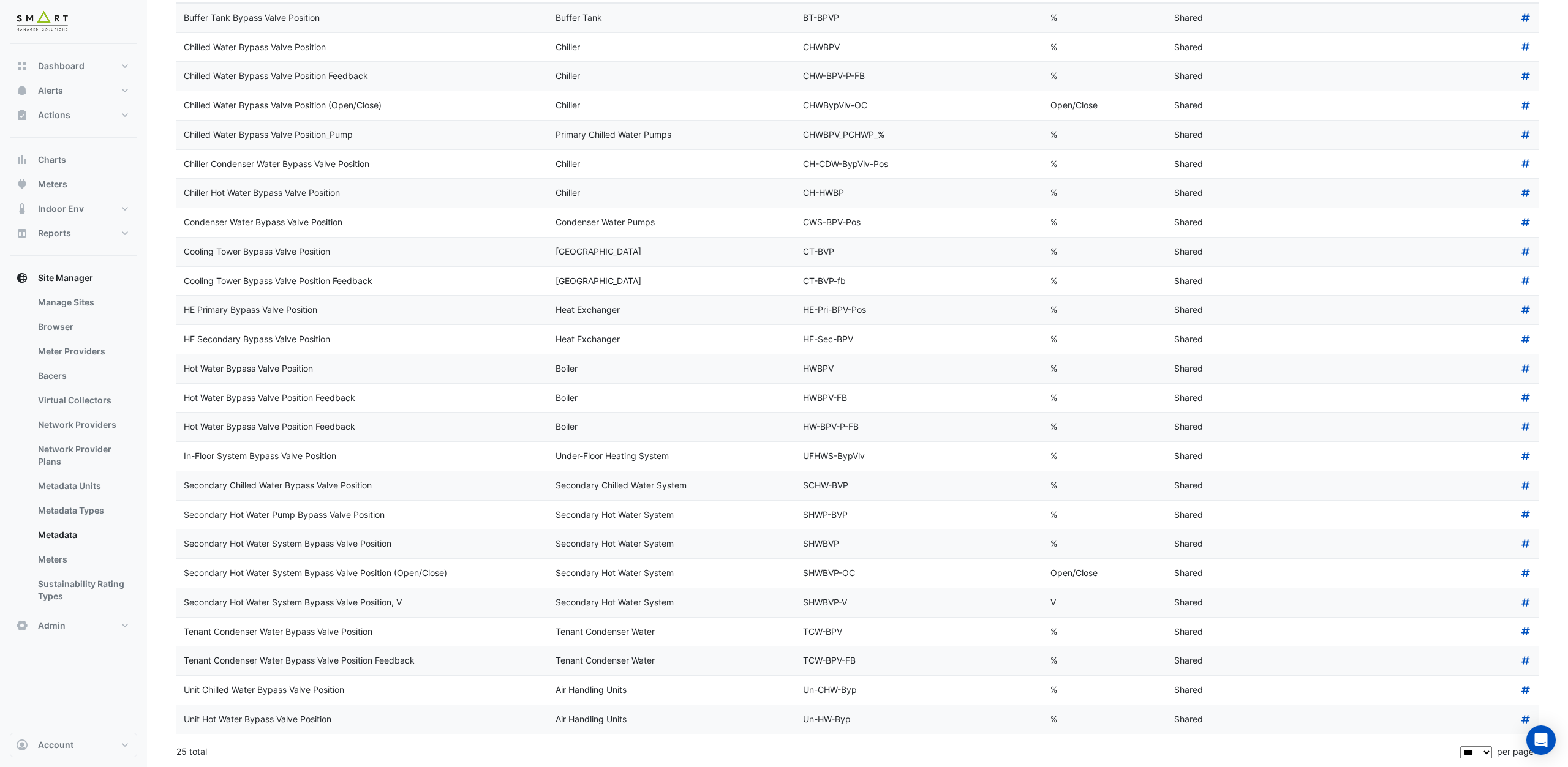
click at [711, 543] on div "Secondary Hot Water System Bypass Valve Position Secondary Hot Water System SHW…" at bounding box center [857, 544] width 1362 height 29
click at [454, 567] on div "Secondary Hot Water System Bypass Valve Position (Open/Close)" at bounding box center [362, 573] width 357 height 14
drag, startPoint x: 185, startPoint y: 540, endPoint x: 1073, endPoint y: 544, distance: 888.0
click at [1073, 544] on div "Secondary Hot Water System Bypass Valve Position Secondary Hot Water System SHW…" at bounding box center [857, 544] width 1362 height 29
copy div "Secondary Hot Water System Bypass Valve Position Secondary Hot Water System SHW…"
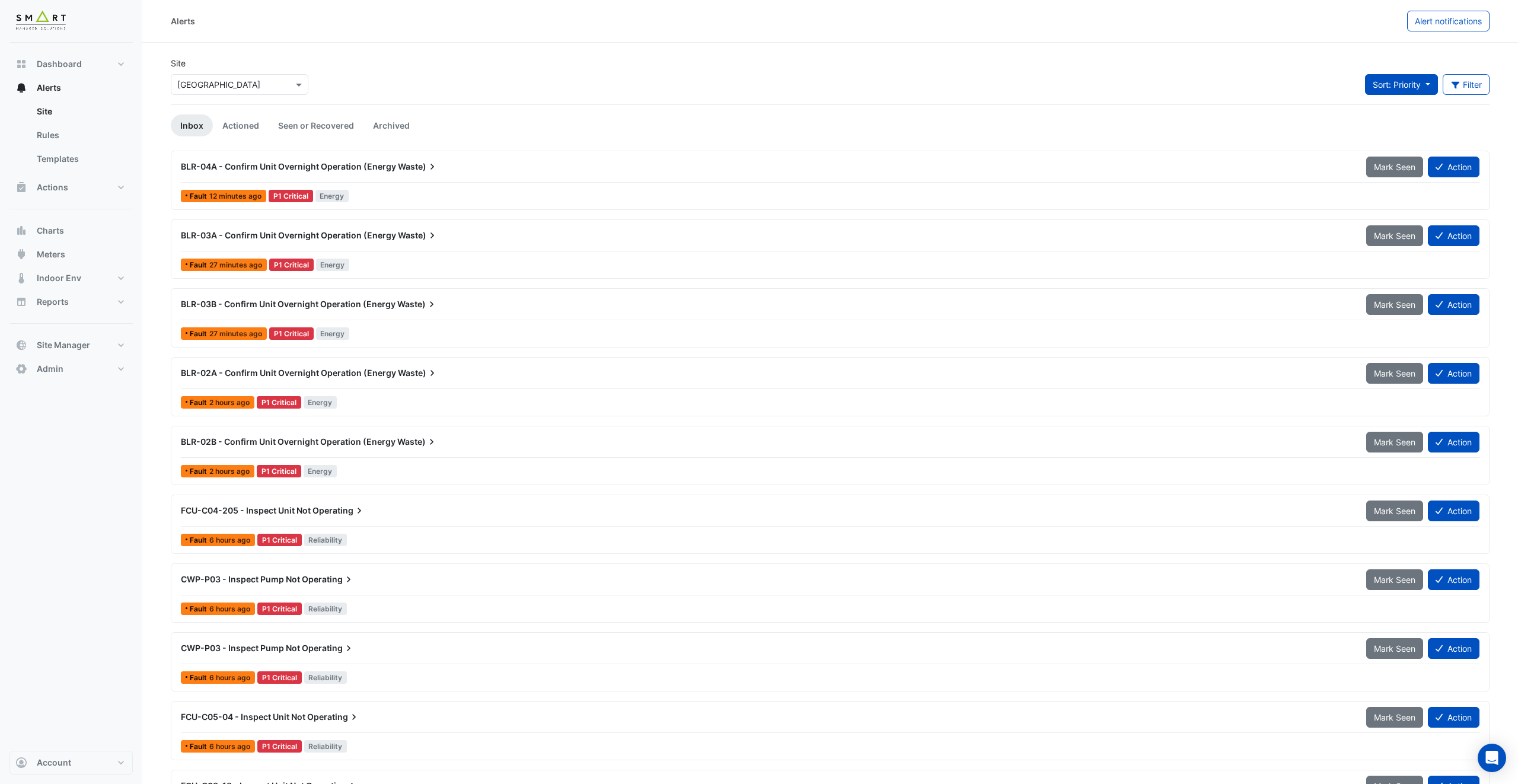
click at [1405, 86] on span "Sort: Priority" at bounding box center [1396, 85] width 48 height 10
click at [1402, 121] on li "Updated" at bounding box center [1409, 127] width 93 height 17
click at [319, 382] on div "FCU-C01-16 - Confirm Unit Overnight Operation (Energy Waste)" at bounding box center [766, 373] width 1186 height 21
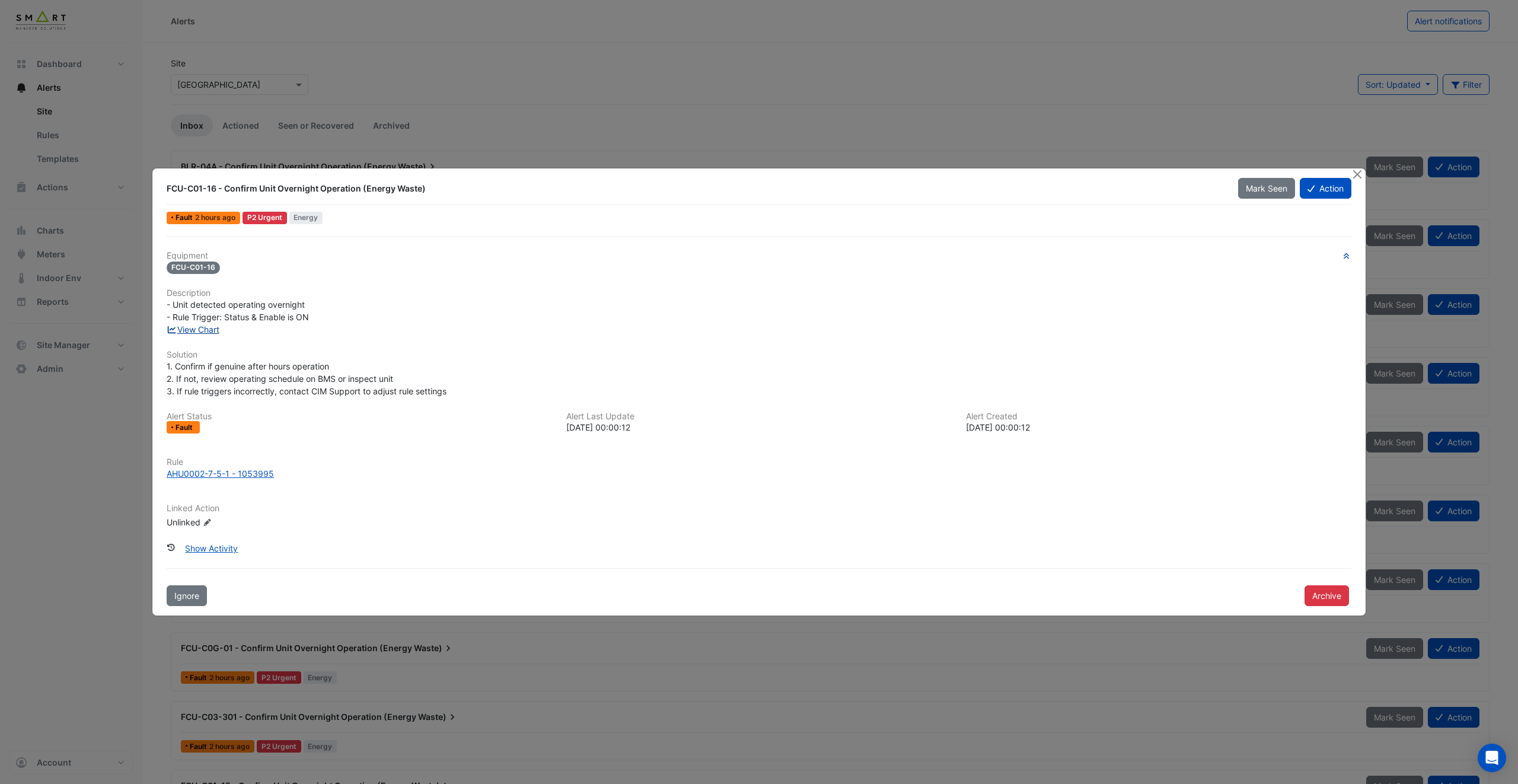
click at [210, 332] on link "View Chart" at bounding box center [193, 329] width 53 height 10
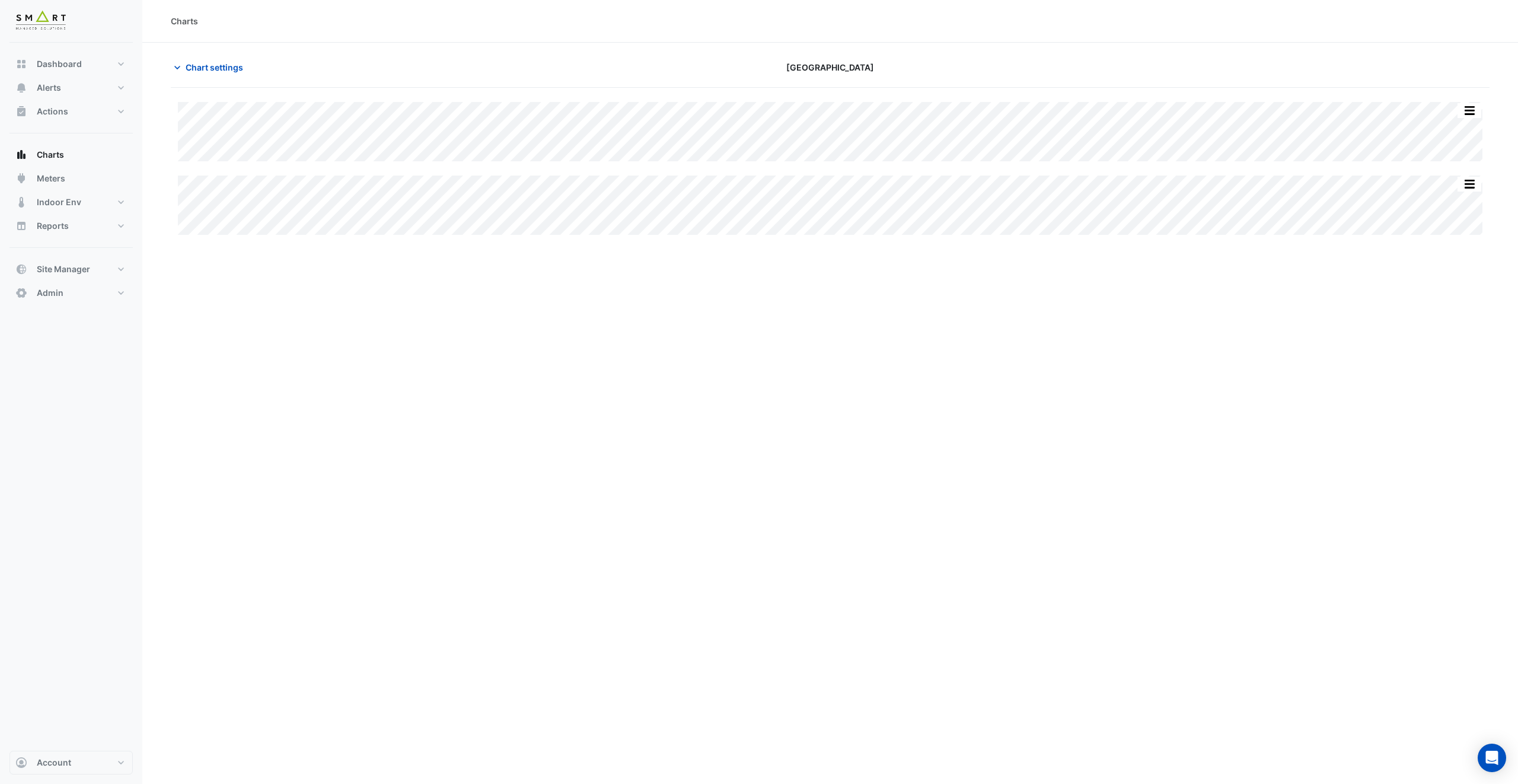
type input "**********"
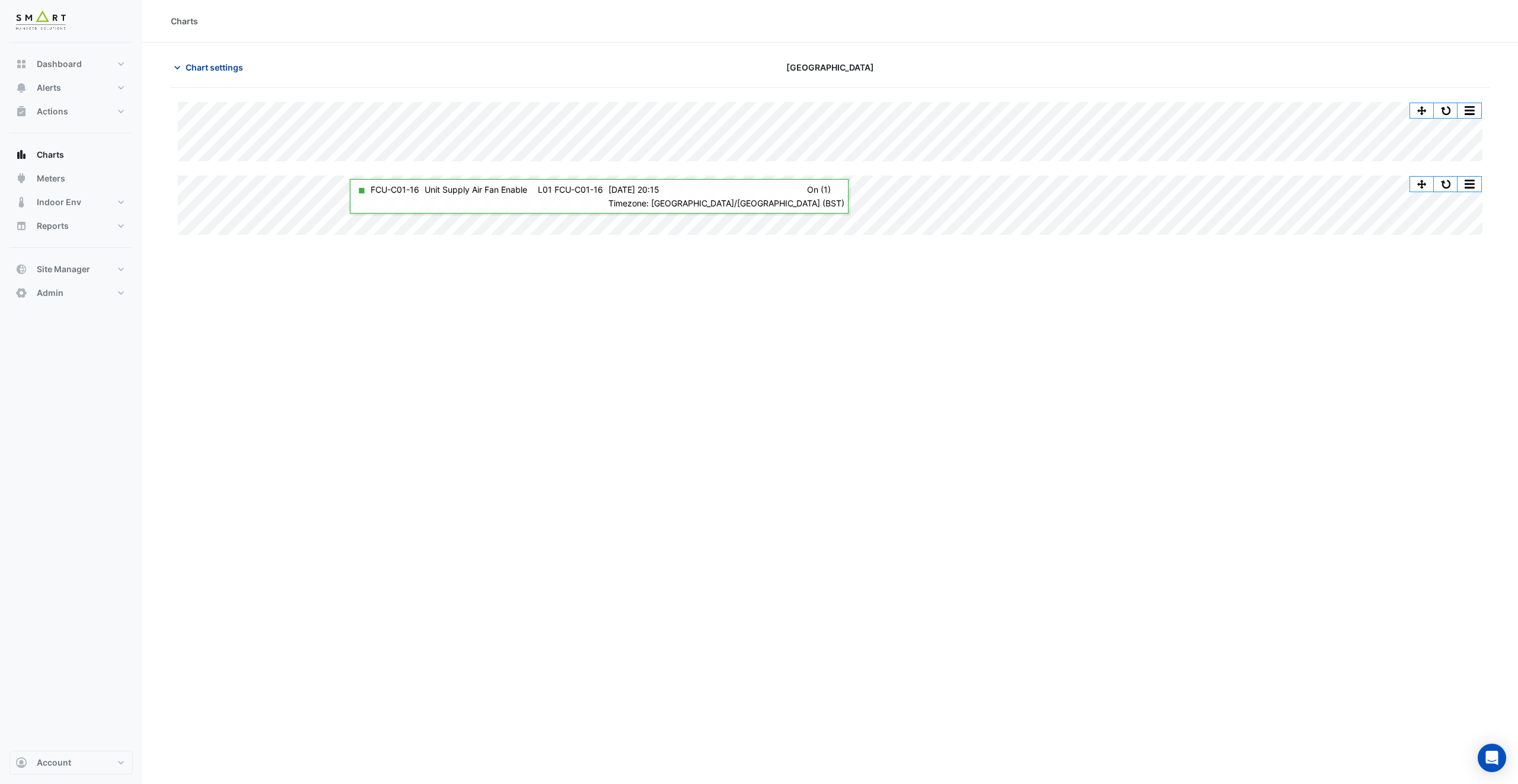
click at [211, 69] on span "Chart settings" at bounding box center [214, 67] width 57 height 13
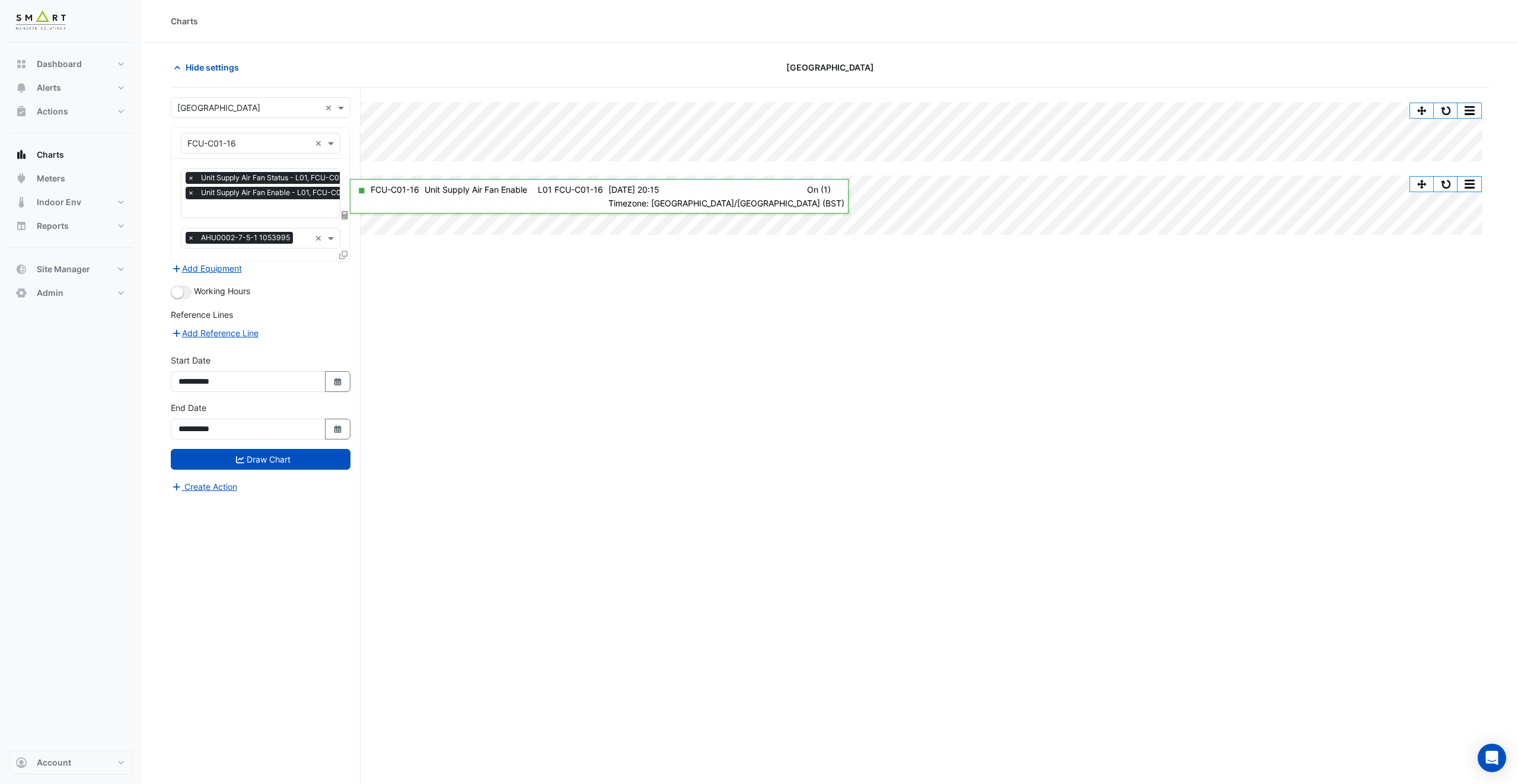
click at [277, 215] on input "text" at bounding box center [275, 210] width 175 height 13
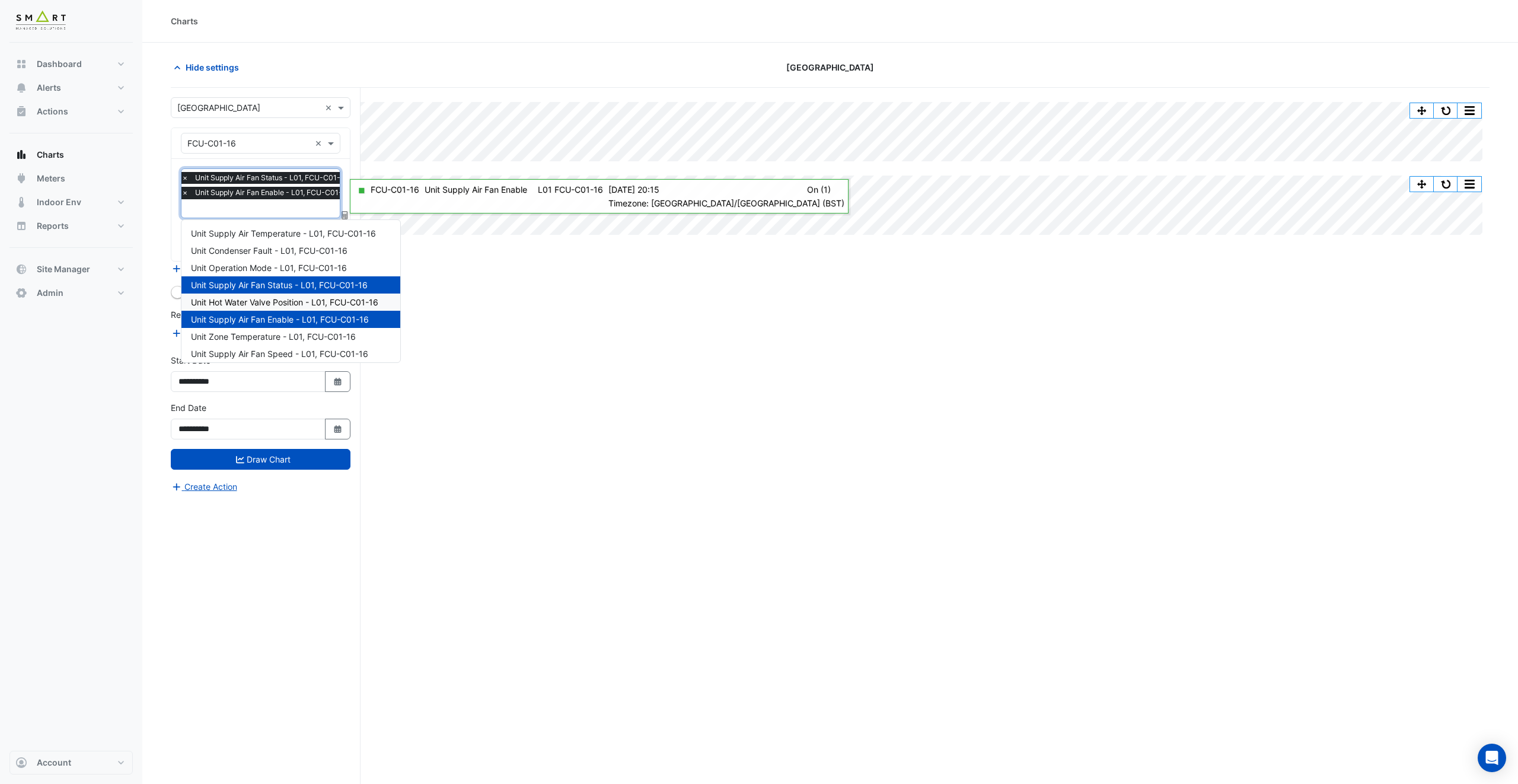
click at [292, 304] on span "Unit Hot Water Valve Position - L01, FCU-C01-16" at bounding box center [285, 302] width 188 height 10
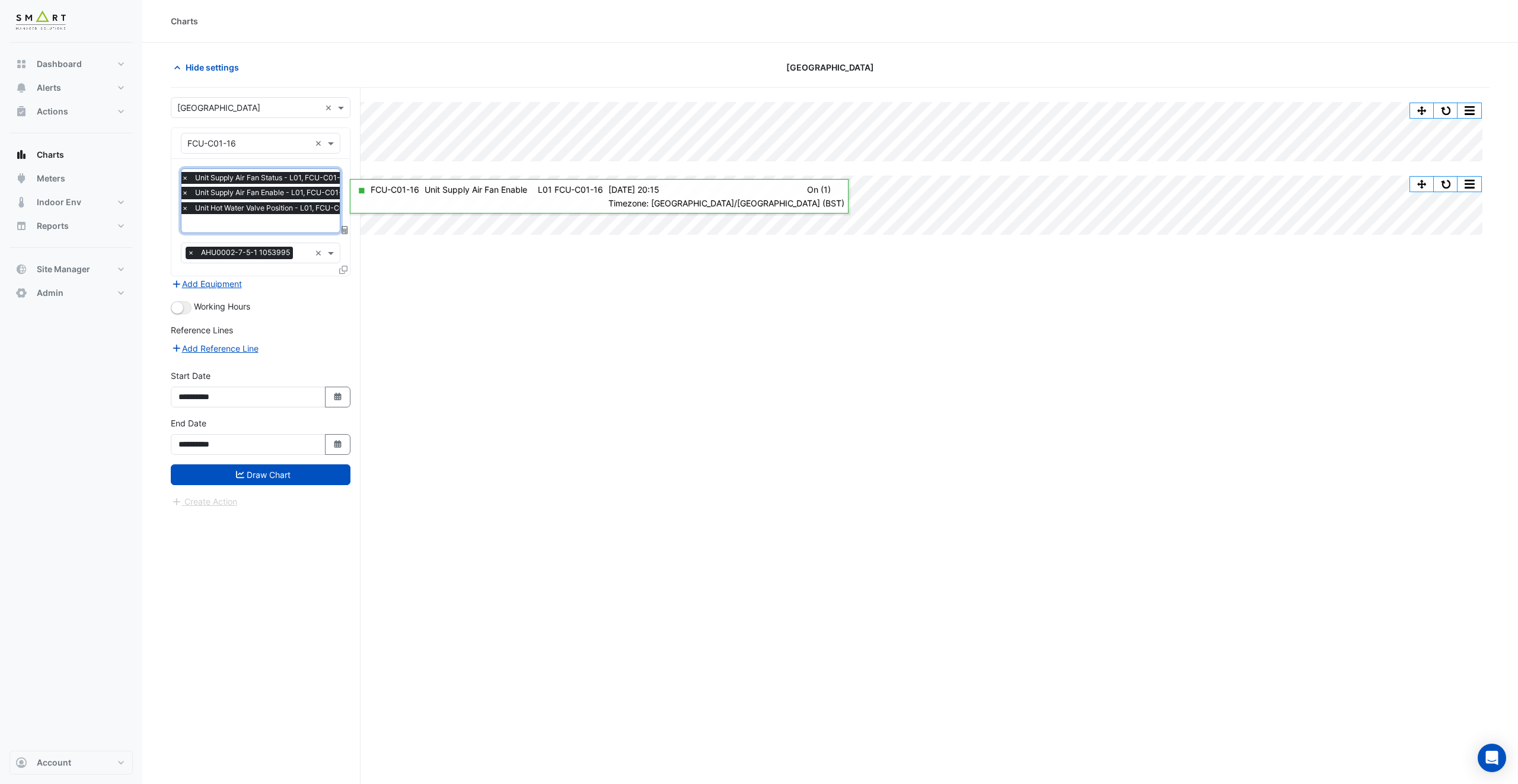
click at [271, 223] on input "text" at bounding box center [274, 224] width 184 height 13
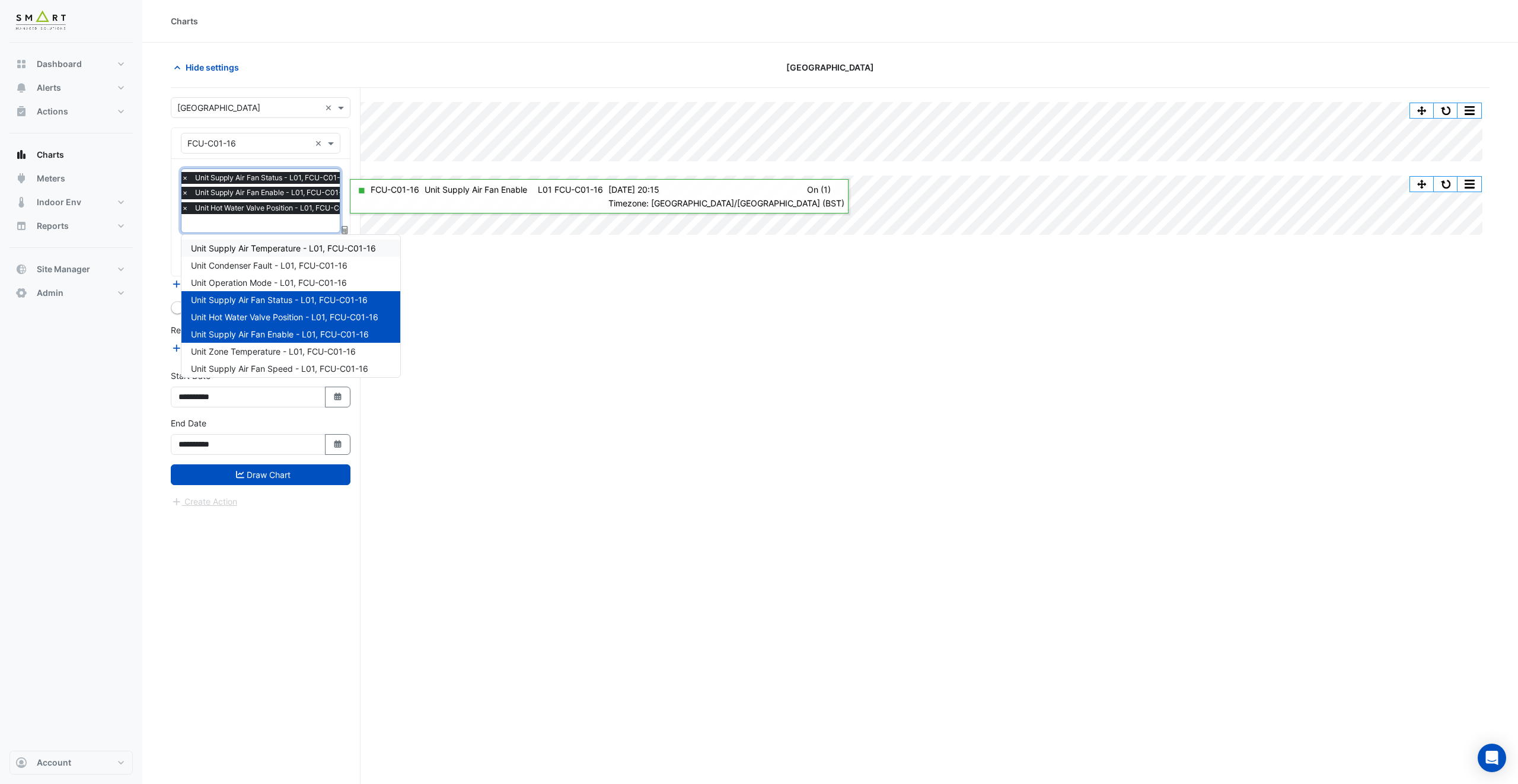
click at [268, 252] on span "Unit Supply Air Temperature - L01, FCU-C01-16" at bounding box center [284, 249] width 185 height 10
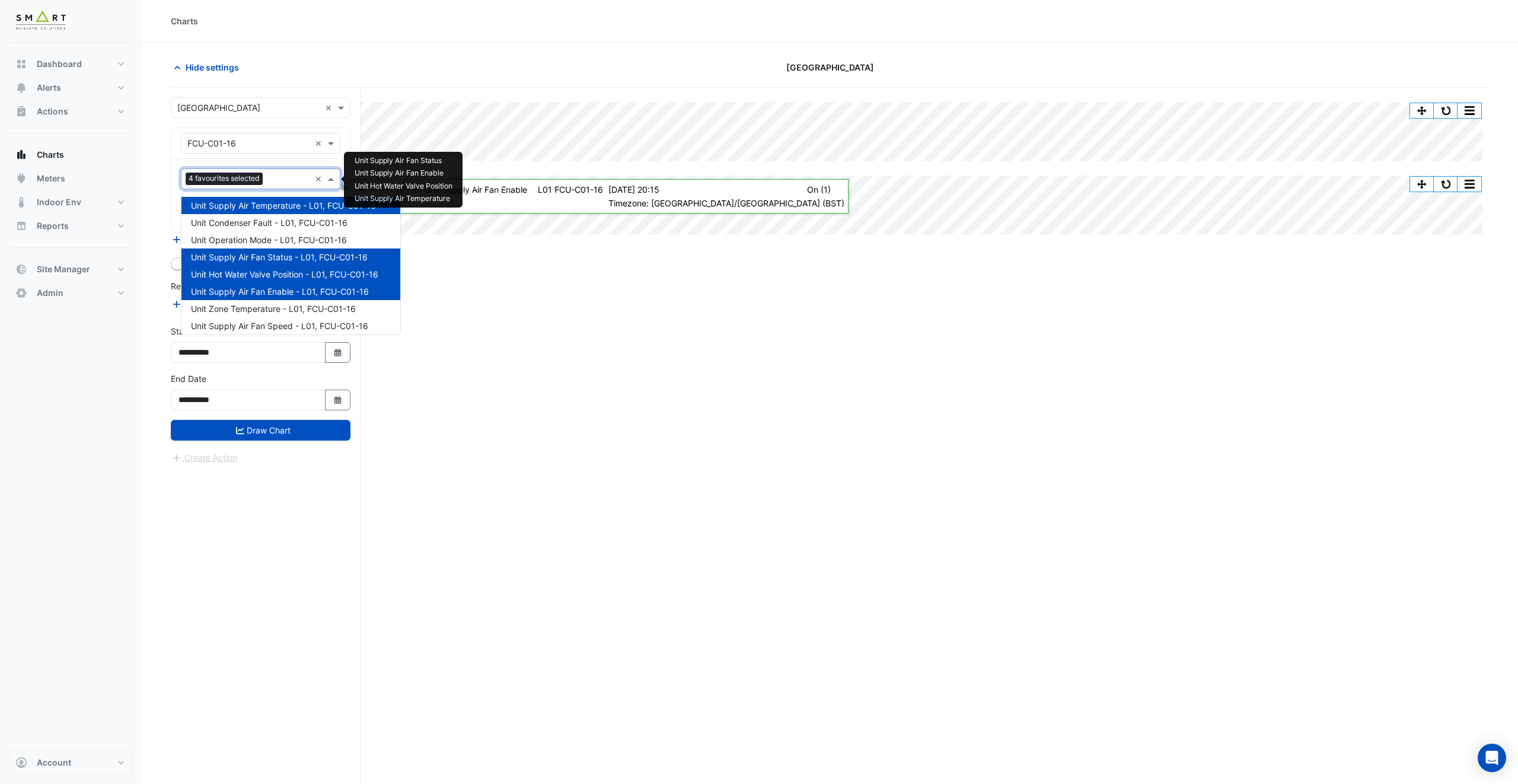
click at [280, 182] on input "text" at bounding box center [289, 179] width 43 height 13
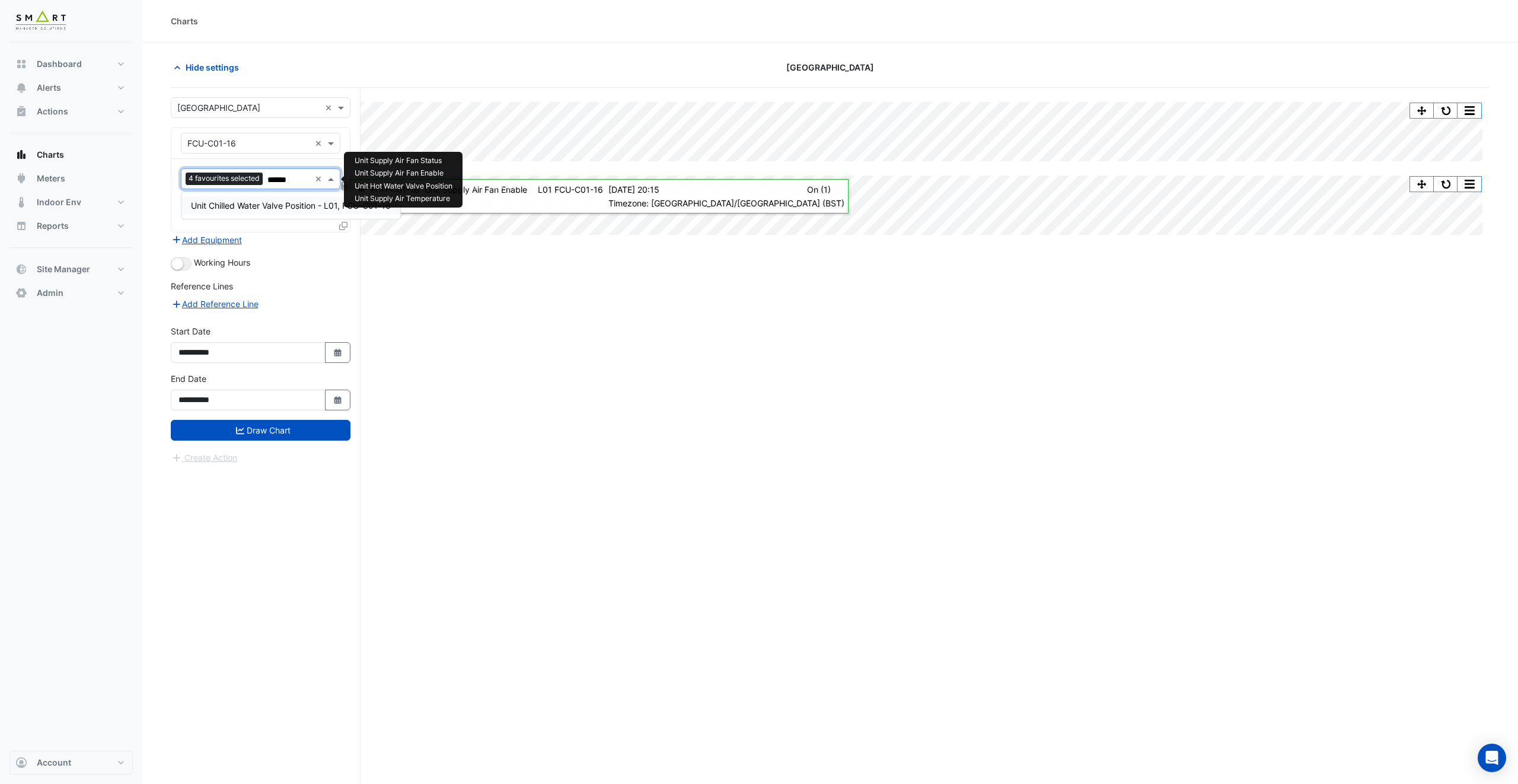
type input "*******"
click at [265, 207] on span "Unit Chilled Water Valve Position - L01, FCU-C01-16" at bounding box center [291, 205] width 200 height 10
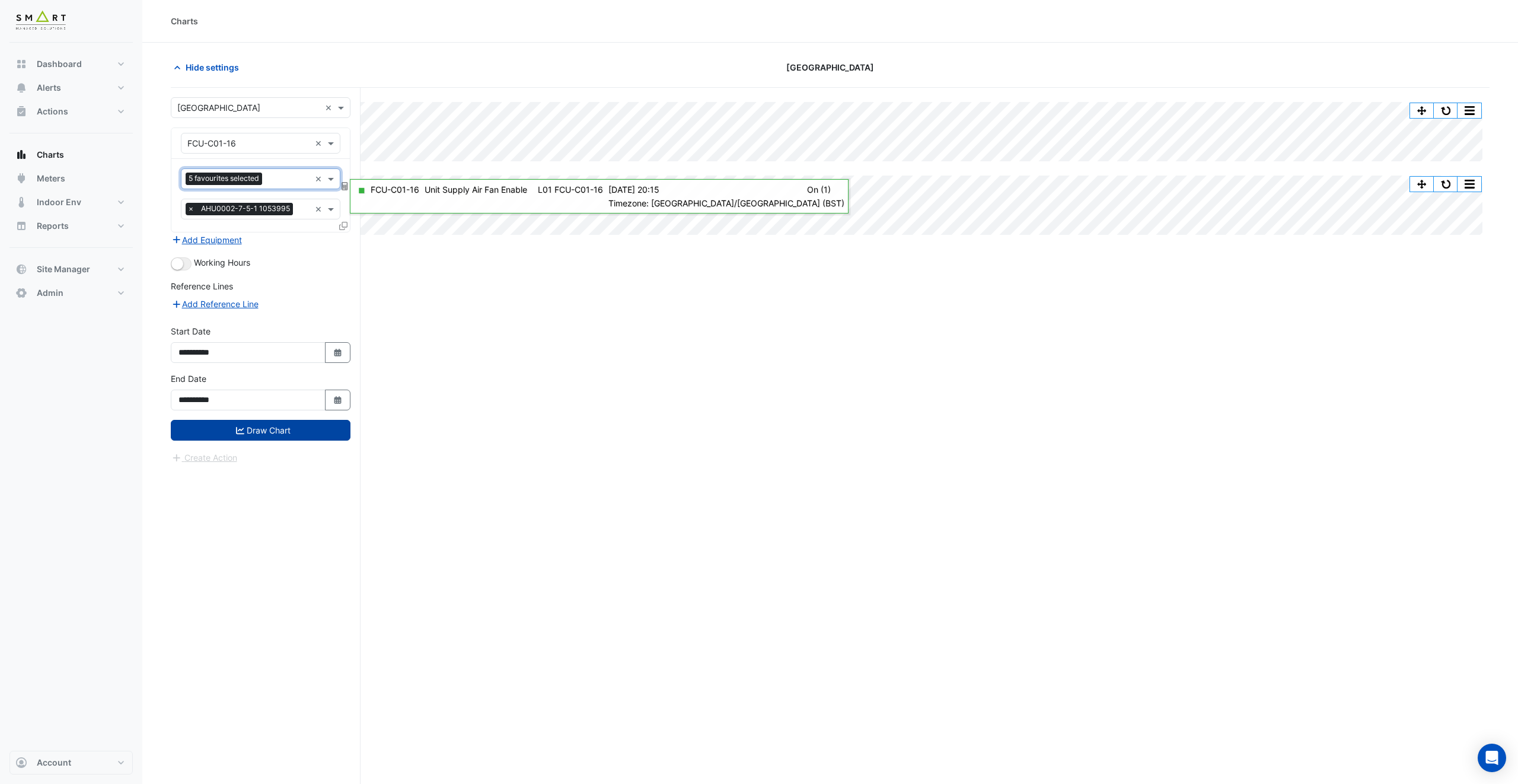
click at [265, 432] on button "Draw Chart" at bounding box center [260, 430] width 179 height 21
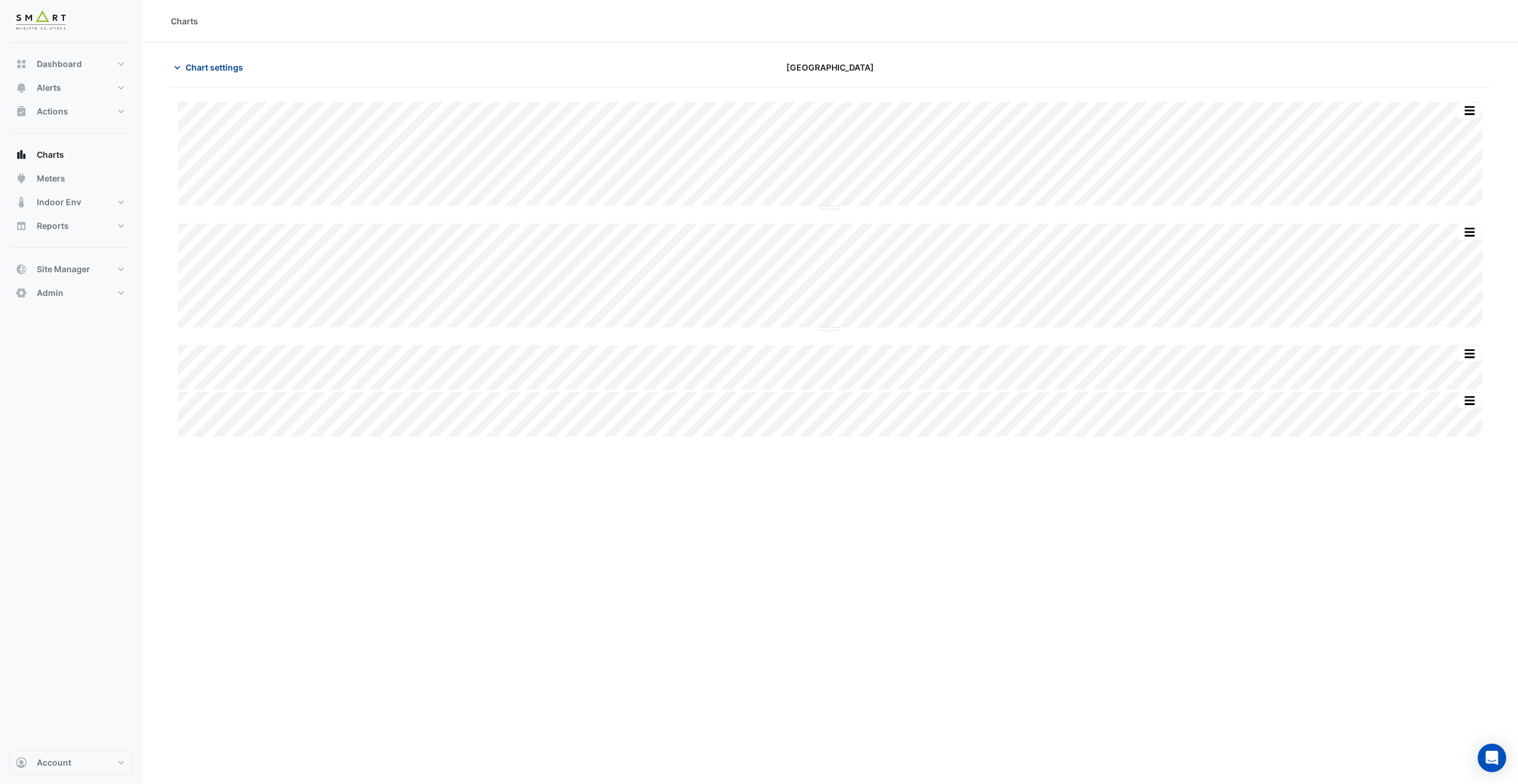
click at [229, 66] on span "Chart settings" at bounding box center [214, 67] width 57 height 13
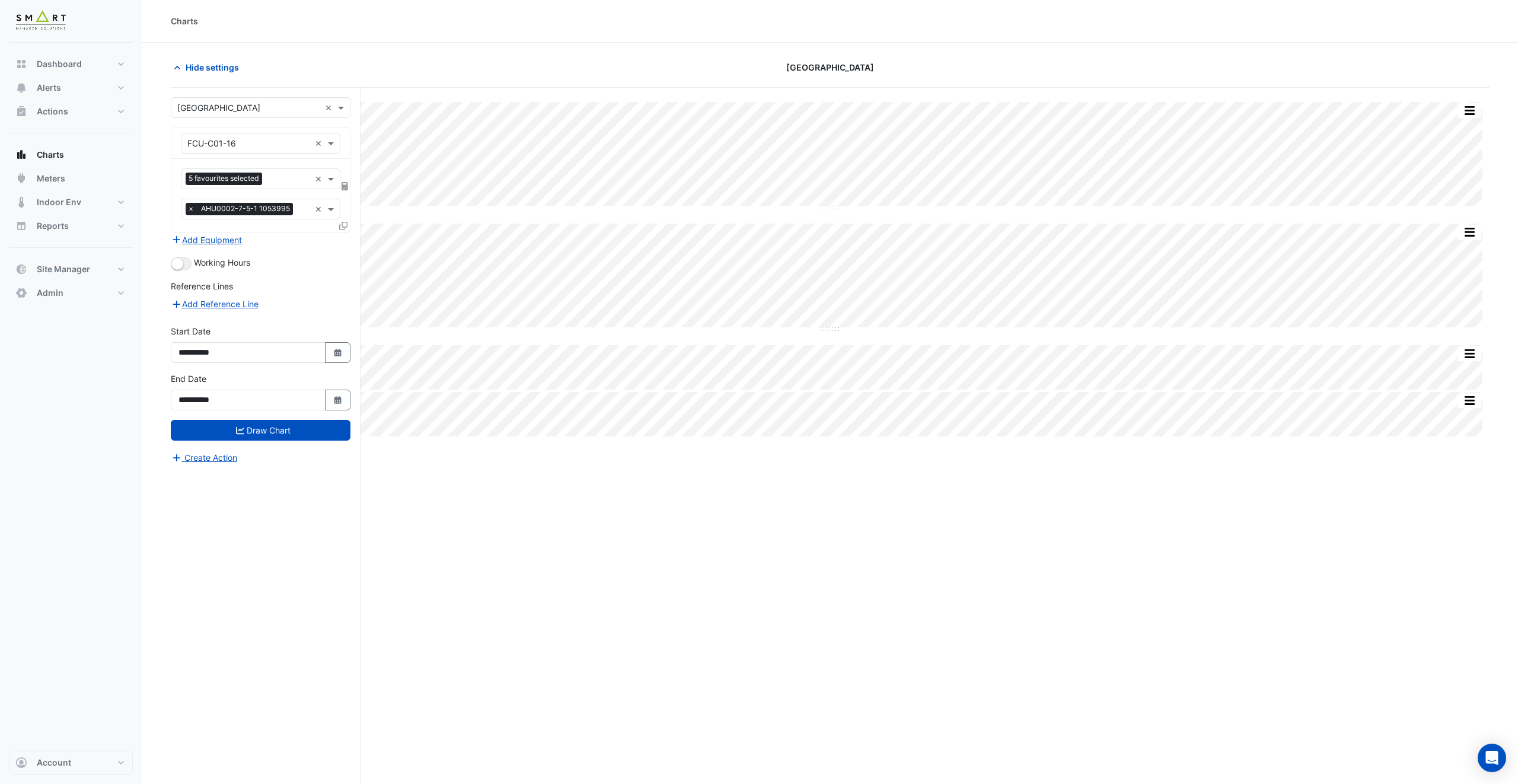
click at [197, 269] on div "Working Hours" at bounding box center [260, 263] width 179 height 14
click at [187, 266] on button "button" at bounding box center [181, 264] width 21 height 13
click at [287, 438] on button "Draw Chart" at bounding box center [260, 430] width 179 height 21
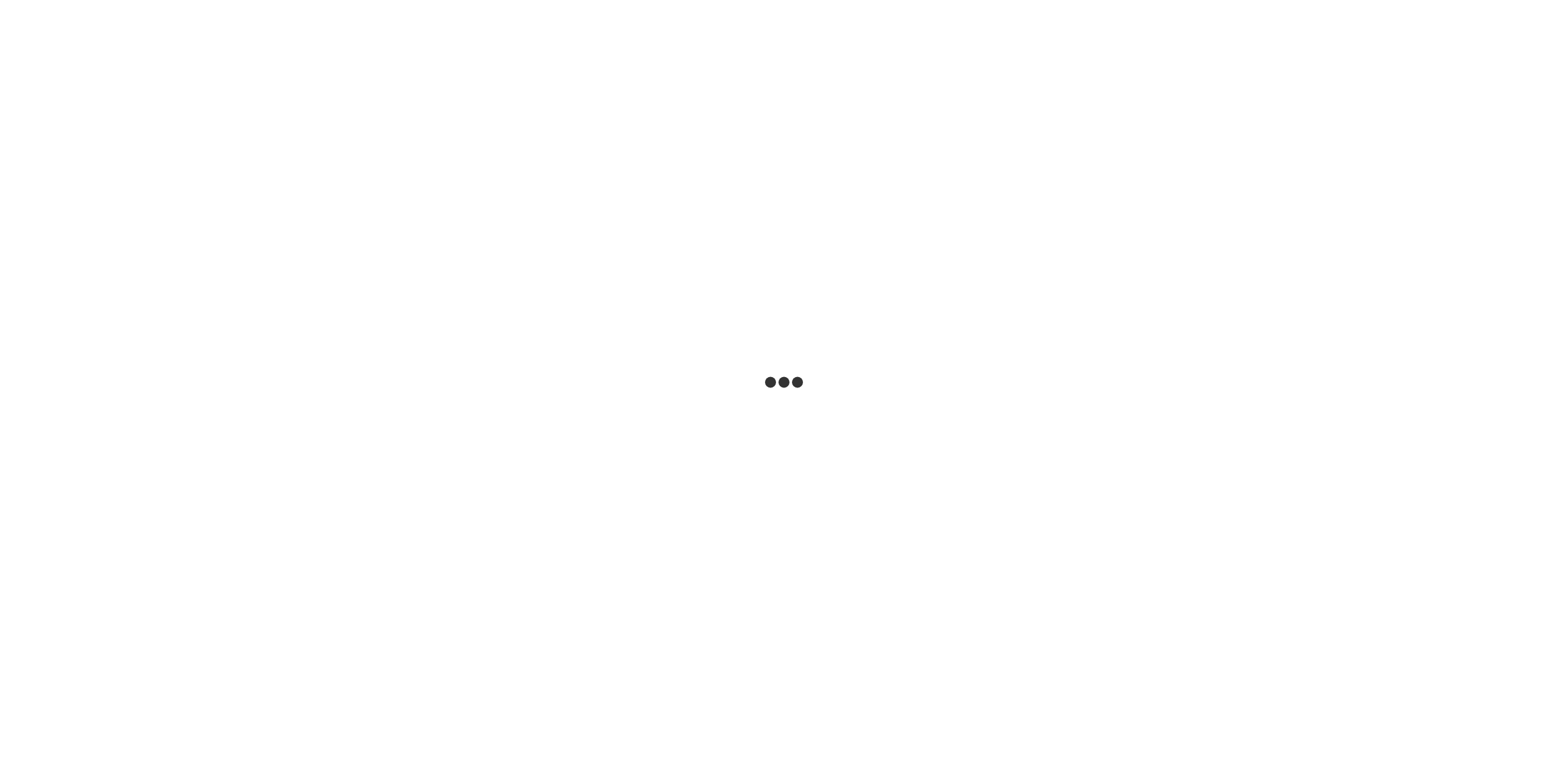
select select "***"
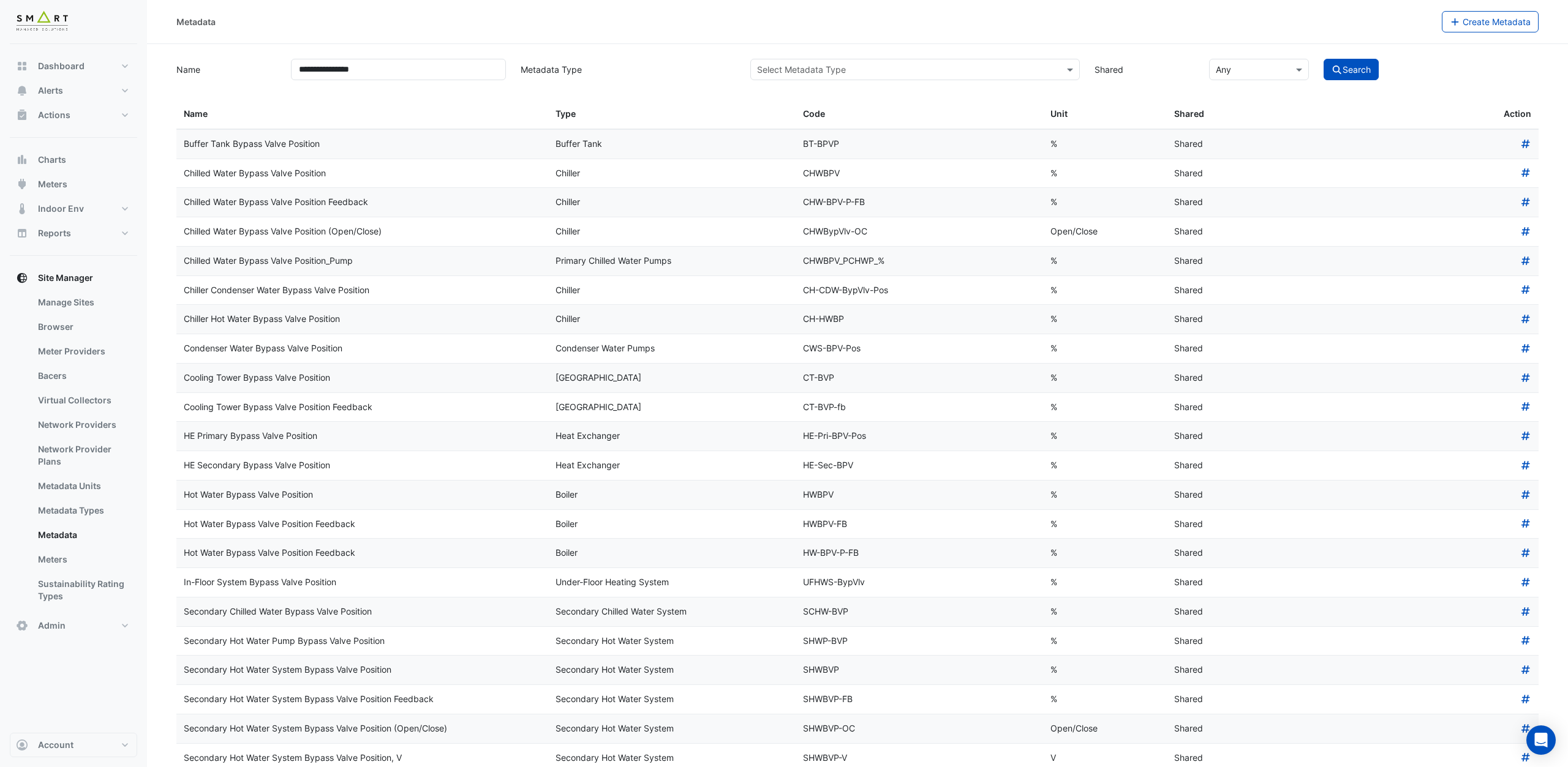
scroll to position [162, 0]
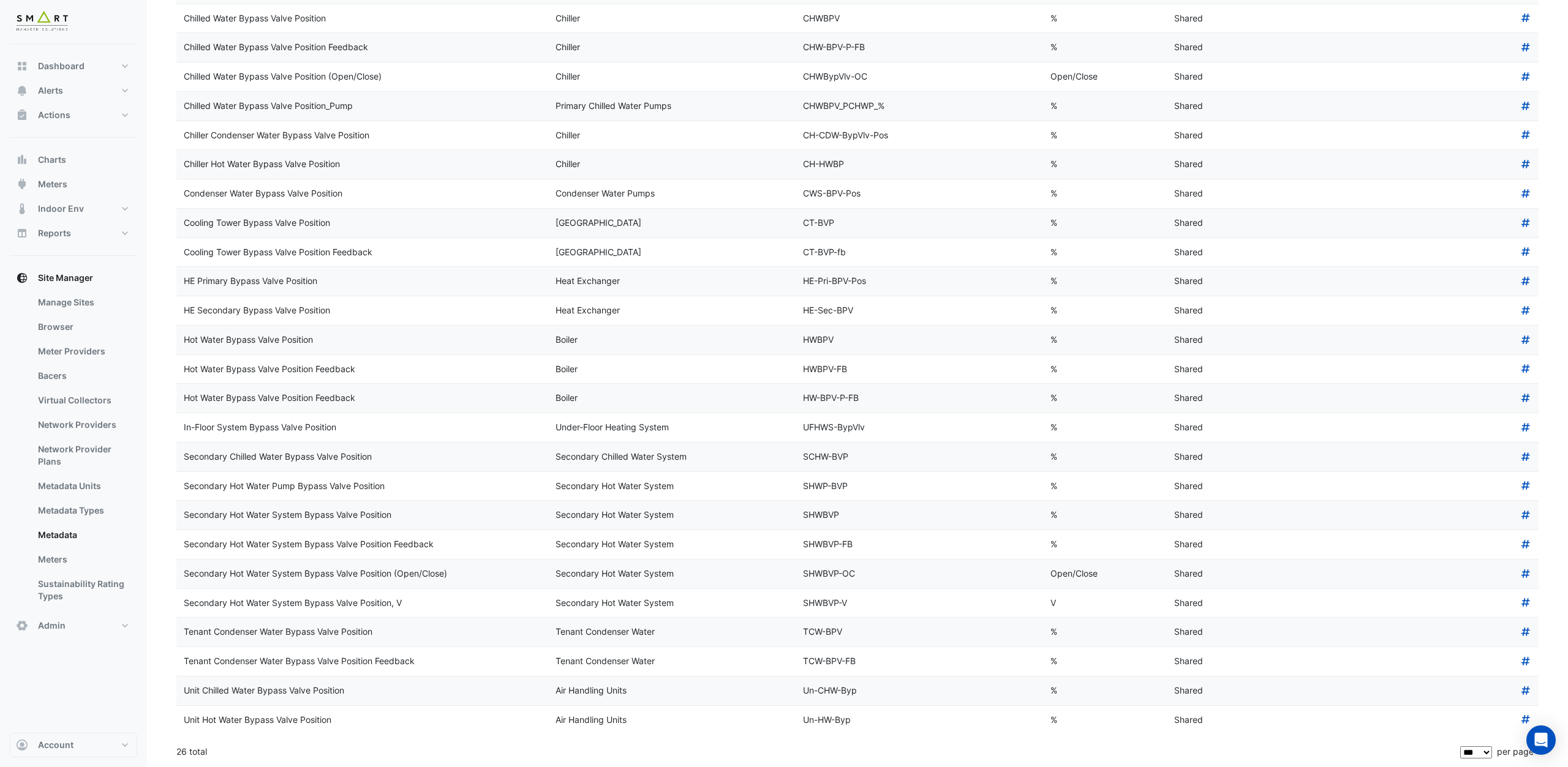
click at [375, 560] on datatable-body-cell "Secondary Hot Water System Bypass Valve Position (Open/Close)" at bounding box center [362, 574] width 371 height 29
drag, startPoint x: 858, startPoint y: 543, endPoint x: 434, endPoint y: 548, distance: 424.0
click at [433, 548] on div "Secondary Hot Water System Bypass Valve Position Feedback Secondary Hot Water S…" at bounding box center [857, 544] width 1362 height 29
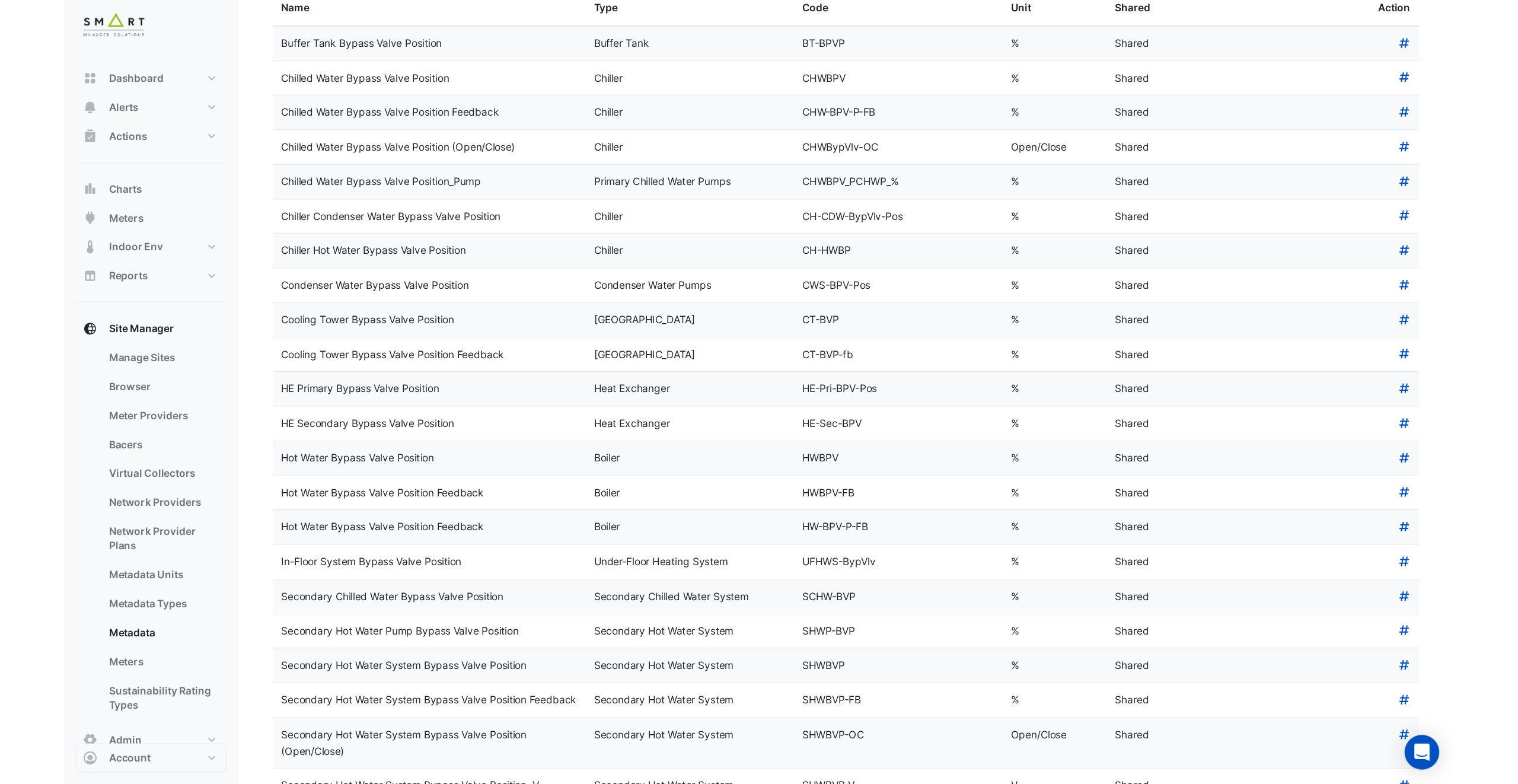
scroll to position [0, 0]
